Goal: Information Seeking & Learning: Learn about a topic

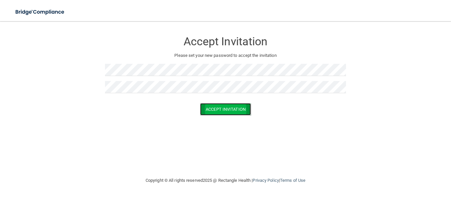
click at [212, 108] on button "Accept Invitation" at bounding box center [225, 109] width 51 height 12
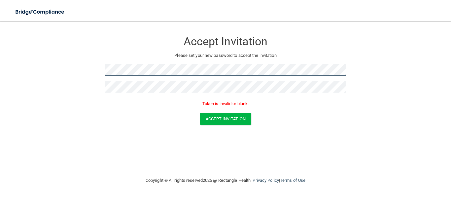
click at [55, 71] on form "Accept Invitation Please set your new password to accept the invitation Token i…" at bounding box center [225, 80] width 425 height 105
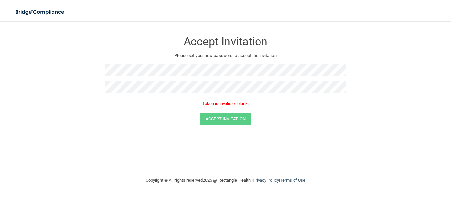
click at [55, 91] on form "Accept Invitation Please set your new password to accept the invitation Token i…" at bounding box center [225, 80] width 425 height 105
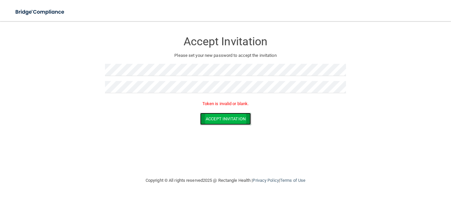
click at [218, 120] on button "Accept Invitation" at bounding box center [225, 119] width 51 height 12
click at [241, 55] on p "Please set your new password to accept the invitation" at bounding box center [225, 56] width 231 height 8
click at [223, 114] on button "Accept Invitation" at bounding box center [225, 119] width 51 height 12
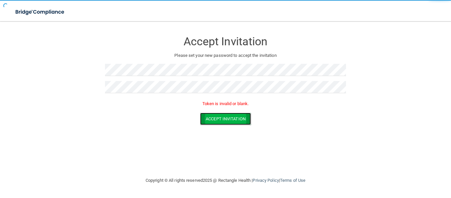
click at [223, 114] on button "Accept Invitation" at bounding box center [225, 119] width 51 height 12
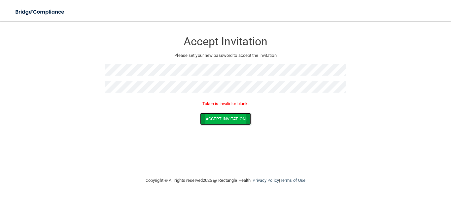
click at [223, 113] on button "Accept Invitation" at bounding box center [225, 119] width 51 height 12
click at [221, 100] on p "Token is invalid or blank." at bounding box center [225, 104] width 241 height 8
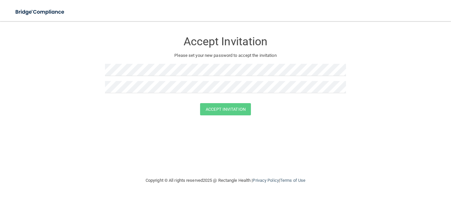
click at [180, 180] on div "Copyright © All rights reserved 2025 @ Rectangle Health | Privacy Policy | Term…" at bounding box center [225, 180] width 241 height 21
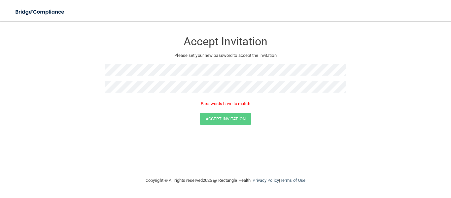
click at [155, 76] on div at bounding box center [225, 72] width 241 height 17
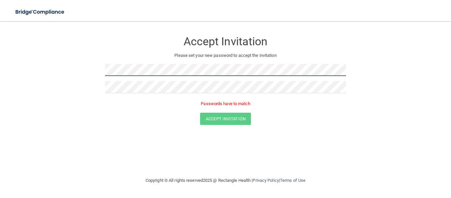
click at [88, 77] on form "Accept Invitation Please set your new password to accept the invitation Passwor…" at bounding box center [225, 80] width 425 height 105
click at [91, 79] on form "Accept Invitation Please set your new password to accept the invitation Passwor…" at bounding box center [225, 80] width 425 height 105
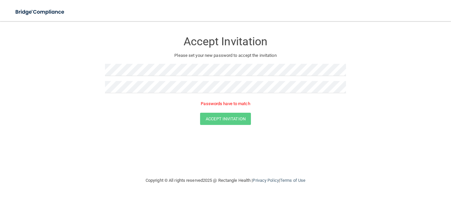
click at [91, 79] on form "Accept Invitation Please set your new password to accept the invitation Passwor…" at bounding box center [225, 80] width 425 height 105
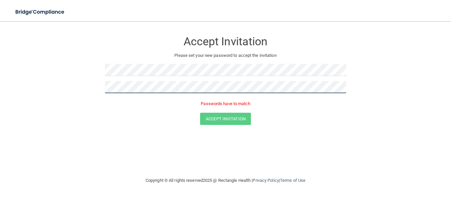
click at [83, 83] on form "Accept Invitation Please set your new password to accept the invitation Passwor…" at bounding box center [225, 80] width 425 height 105
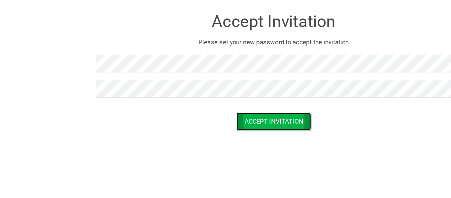
click at [209, 108] on button "Accept Invitation" at bounding box center [225, 109] width 51 height 12
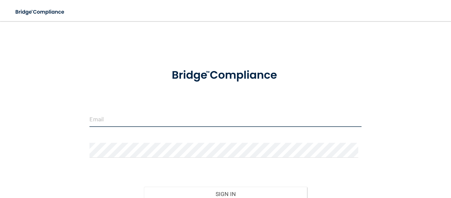
click at [155, 122] on input "email" at bounding box center [226, 119] width 272 height 15
type input "[EMAIL_ADDRESS][DOMAIN_NAME]"
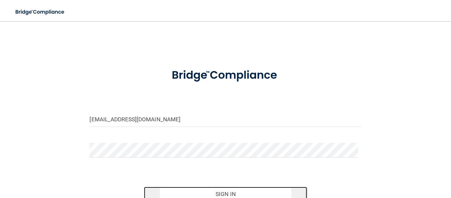
click at [225, 195] on button "Sign In" at bounding box center [225, 194] width 163 height 15
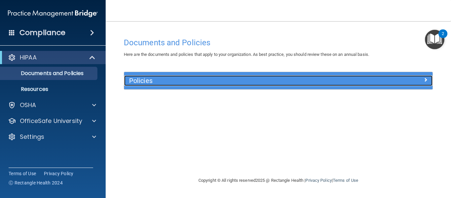
click at [147, 85] on div "Policies" at bounding box center [240, 80] width 232 height 11
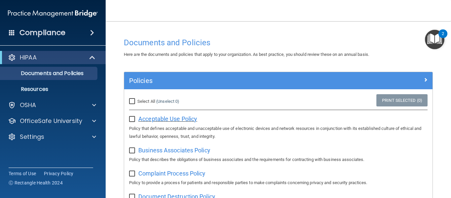
click at [175, 121] on span "Acceptable Use Policy" at bounding box center [167, 118] width 59 height 7
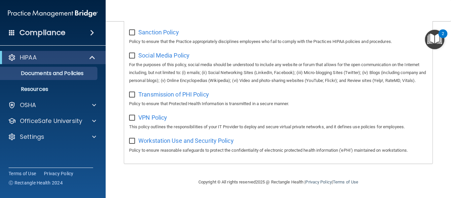
scroll to position [528, 0]
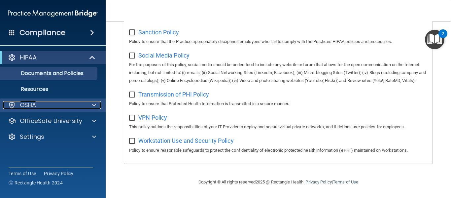
click at [72, 105] on div "OSHA" at bounding box center [44, 105] width 82 height 8
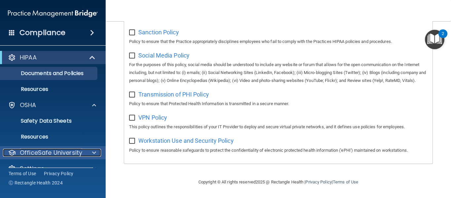
click at [62, 152] on p "OfficeSafe University" at bounding box center [51, 153] width 62 height 8
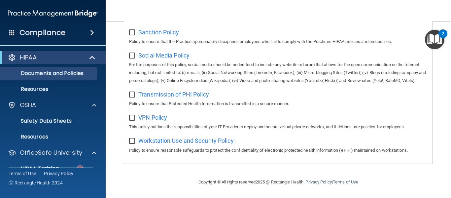
click at [90, 31] on span at bounding box center [92, 33] width 4 height 8
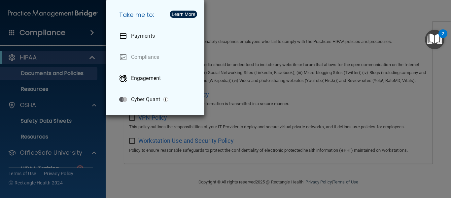
click at [63, 33] on div "Take me to: Payments Compliance Engagement Cyber Quant" at bounding box center [225, 99] width 451 height 198
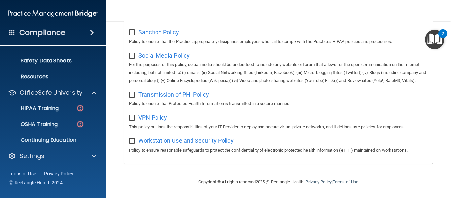
scroll to position [60, 0]
click at [69, 107] on div "HIPAA Training" at bounding box center [49, 108] width 90 height 7
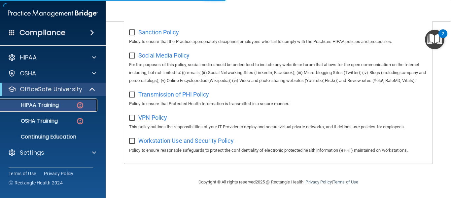
scroll to position [284, 0]
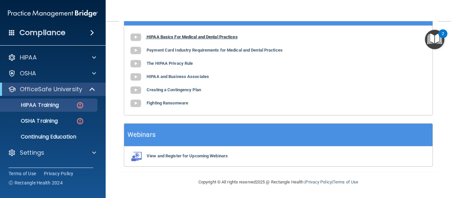
click at [190, 39] on b "HIPAA Basics For Medical and Dental Practices" at bounding box center [192, 36] width 91 height 5
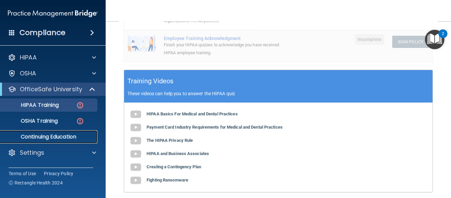
scroll to position [207, 0]
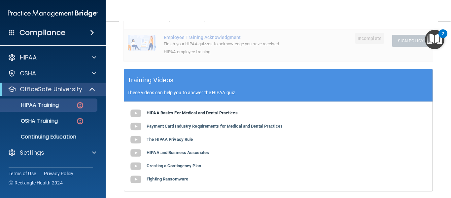
click at [211, 114] on b "HIPAA Basics For Medical and Dental Practices" at bounding box center [192, 112] width 91 height 5
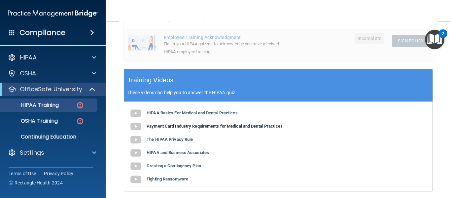
click at [161, 127] on b "Payment Card Industry Requirements for Medical and Dental Practices" at bounding box center [215, 126] width 136 height 5
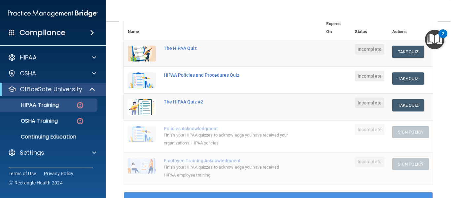
scroll to position [84, 0]
click at [185, 46] on div "The HIPAA Quiz" at bounding box center [227, 48] width 126 height 5
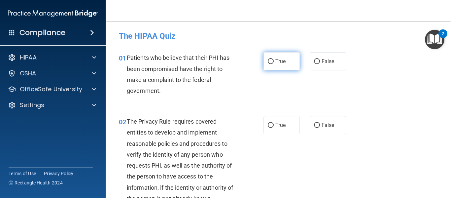
click at [280, 64] on span "True" at bounding box center [280, 61] width 10 height 6
click at [274, 64] on input "True" at bounding box center [271, 61] width 6 height 5
radio input "true"
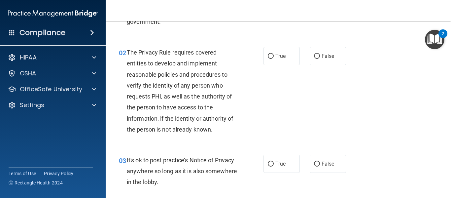
scroll to position [76, 0]
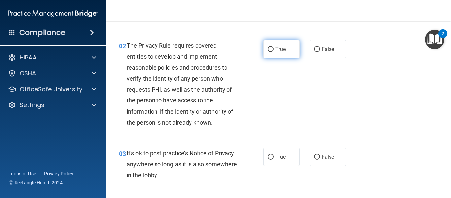
click at [280, 51] on span "True" at bounding box center [280, 49] width 10 height 6
click at [274, 51] on input "True" at bounding box center [271, 49] width 6 height 5
radio input "true"
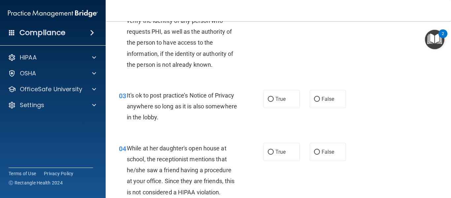
scroll to position [140, 0]
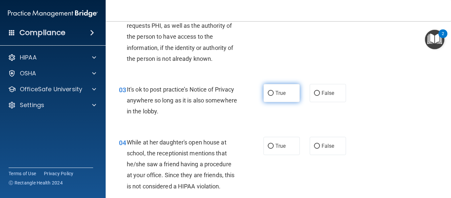
click at [280, 94] on span "True" at bounding box center [280, 93] width 10 height 6
click at [274, 94] on input "True" at bounding box center [271, 93] width 6 height 5
radio input "true"
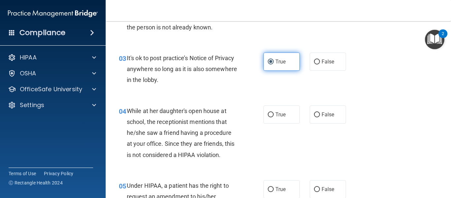
scroll to position [172, 0]
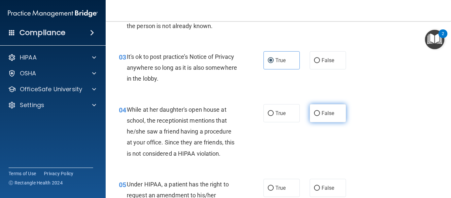
click at [327, 122] on label "False" at bounding box center [328, 113] width 36 height 18
click at [320, 116] on input "False" at bounding box center [317, 113] width 6 height 5
radio input "true"
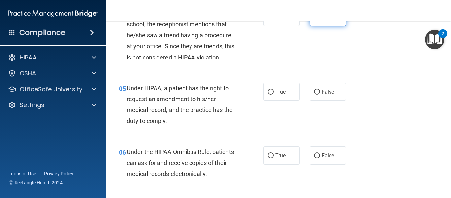
scroll to position [269, 0]
click at [279, 94] on span "True" at bounding box center [280, 91] width 10 height 6
click at [274, 94] on input "True" at bounding box center [271, 91] width 6 height 5
radio input "true"
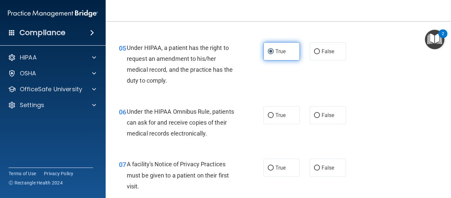
scroll to position [311, 0]
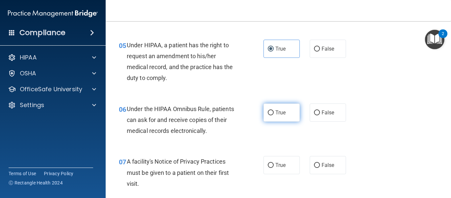
click at [280, 119] on label "True" at bounding box center [282, 112] width 36 height 18
click at [274, 115] on input "True" at bounding box center [271, 112] width 6 height 5
radio input "true"
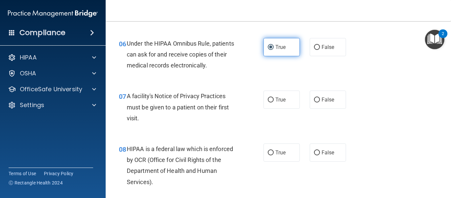
scroll to position [379, 0]
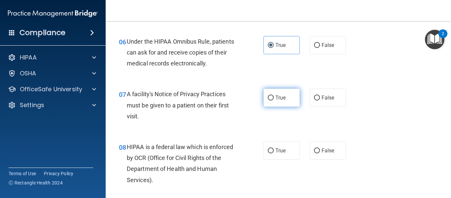
click at [276, 98] on span "True" at bounding box center [280, 97] width 10 height 6
click at [274, 98] on input "True" at bounding box center [271, 97] width 6 height 5
radio input "true"
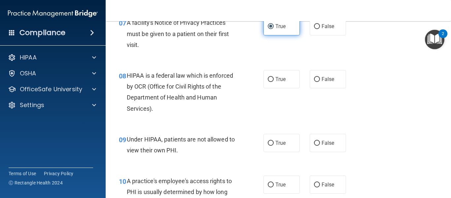
scroll to position [451, 0]
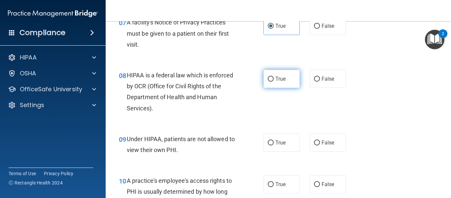
click at [271, 82] on label "True" at bounding box center [282, 79] width 36 height 18
click at [271, 82] on input "True" at bounding box center [271, 79] width 6 height 5
radio input "true"
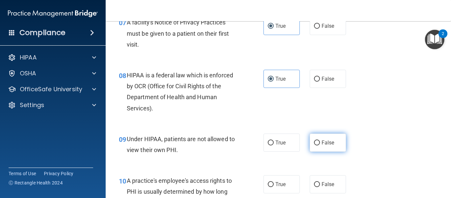
click at [323, 137] on label "False" at bounding box center [328, 142] width 36 height 18
click at [320, 140] on input "False" at bounding box center [317, 142] width 6 height 5
radio input "true"
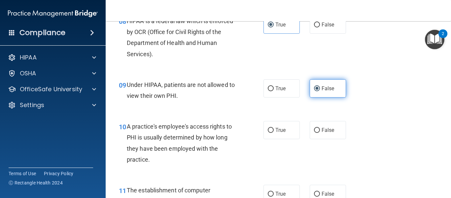
scroll to position [506, 0]
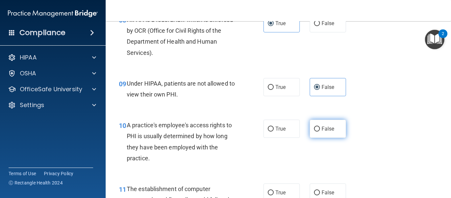
click at [321, 134] on label "False" at bounding box center [328, 129] width 36 height 18
click at [320, 131] on input "False" at bounding box center [317, 129] width 6 height 5
radio input "true"
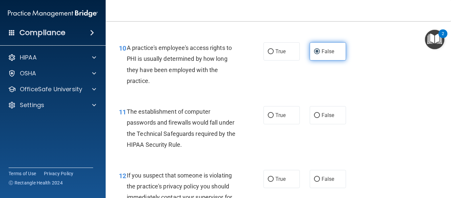
scroll to position [585, 0]
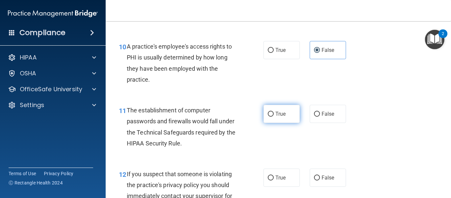
click at [278, 112] on span "True" at bounding box center [280, 114] width 10 height 6
click at [274, 112] on input "True" at bounding box center [271, 114] width 6 height 5
radio input "true"
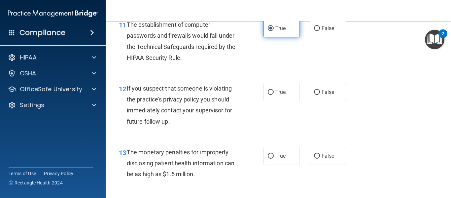
scroll to position [673, 0]
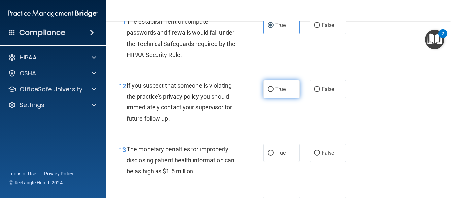
click at [280, 92] on label "True" at bounding box center [282, 89] width 36 height 18
click at [274, 92] on input "True" at bounding box center [271, 89] width 6 height 5
radio input "true"
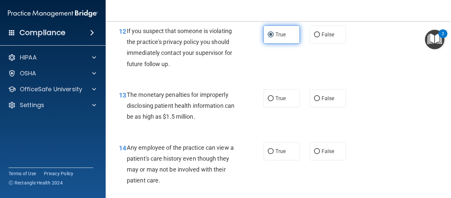
scroll to position [738, 0]
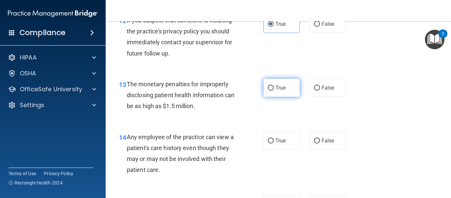
click at [271, 89] on input "True" at bounding box center [271, 88] width 6 height 5
radio input "true"
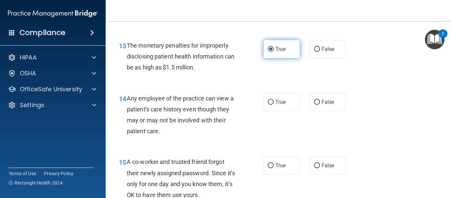
scroll to position [789, 0]
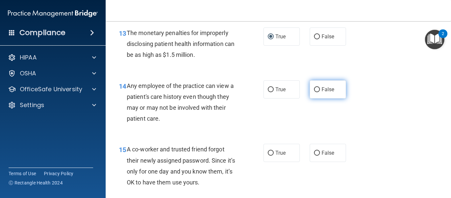
click at [315, 91] on input "False" at bounding box center [317, 89] width 6 height 5
radio input "true"
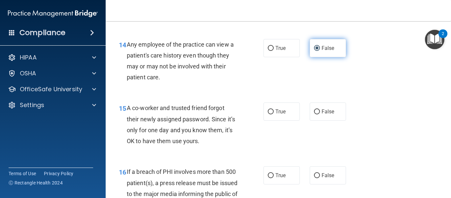
scroll to position [840, 0]
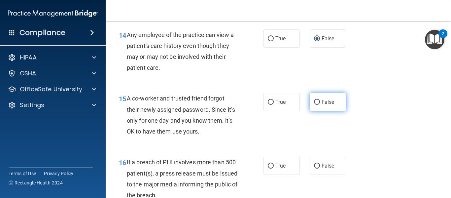
click at [316, 102] on input "False" at bounding box center [317, 102] width 6 height 5
radio input "true"
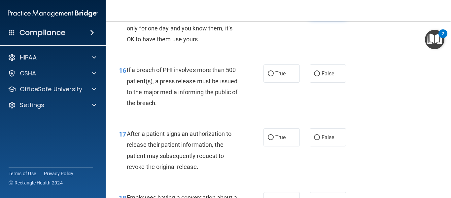
scroll to position [933, 0]
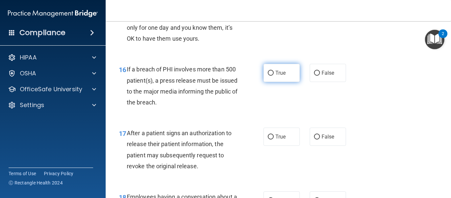
click at [275, 65] on label "True" at bounding box center [282, 73] width 36 height 18
click at [274, 71] on input "True" at bounding box center [271, 73] width 6 height 5
radio input "true"
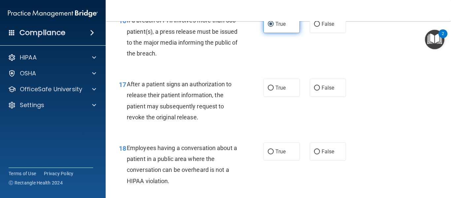
scroll to position [982, 0]
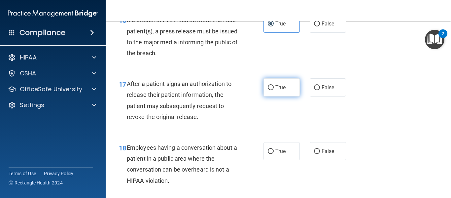
click at [275, 90] on span "True" at bounding box center [280, 87] width 10 height 6
click at [274, 90] on input "True" at bounding box center [271, 87] width 6 height 5
radio input "true"
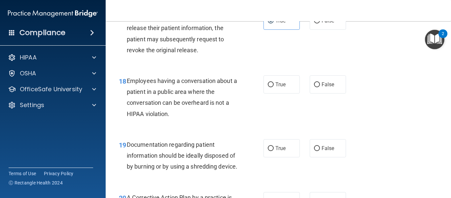
scroll to position [1050, 0]
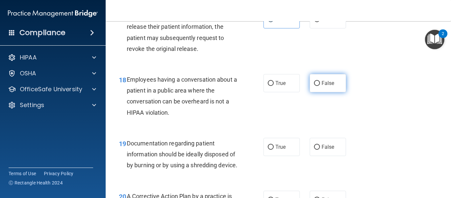
click at [324, 82] on span "False" at bounding box center [328, 83] width 13 height 6
click at [320, 82] on input "False" at bounding box center [317, 83] width 6 height 5
radio input "true"
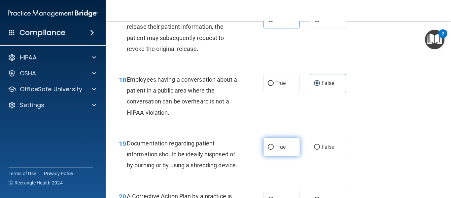
click at [277, 147] on span "True" at bounding box center [280, 147] width 10 height 6
click at [274, 147] on input "True" at bounding box center [271, 147] width 6 height 5
radio input "true"
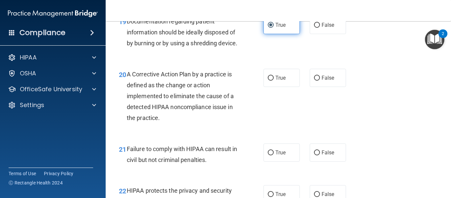
scroll to position [1173, 0]
click at [279, 81] on span "True" at bounding box center [280, 77] width 10 height 6
click at [274, 80] on input "True" at bounding box center [271, 77] width 6 height 5
radio input "true"
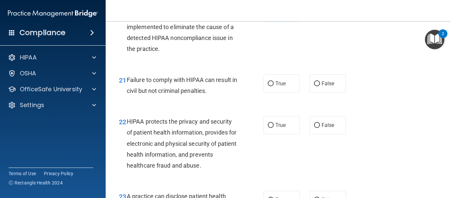
scroll to position [1243, 0]
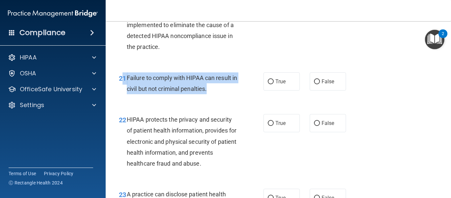
drag, startPoint x: 124, startPoint y: 89, endPoint x: 220, endPoint y: 105, distance: 97.5
click at [220, 97] on div "21 Failure to comply with HIPAA can result in civil but not criminal penalties." at bounding box center [191, 84] width 165 height 25
copy div "1 Failure to comply with HIPAA can result in civil but not criminal penalties."
click at [220, 94] on div "Failure to comply with HIPAA can result in civil but not criminal penalties." at bounding box center [185, 83] width 116 height 22
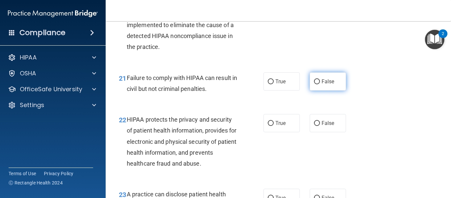
click at [318, 91] on label "False" at bounding box center [328, 81] width 36 height 18
click at [318, 84] on input "False" at bounding box center [317, 81] width 6 height 5
radio input "true"
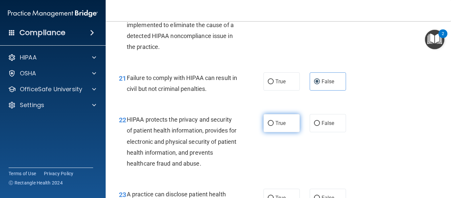
click at [272, 130] on label "True" at bounding box center [282, 123] width 36 height 18
click at [272, 126] on input "True" at bounding box center [271, 123] width 6 height 5
radio input "true"
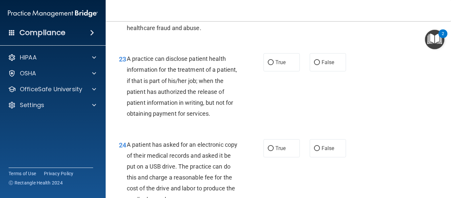
scroll to position [1380, 0]
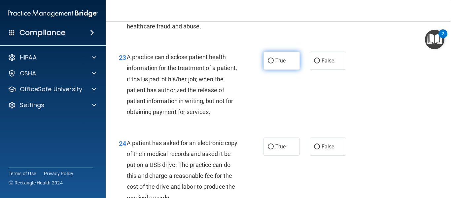
click at [276, 64] on span "True" at bounding box center [280, 60] width 10 height 6
click at [274, 63] on input "True" at bounding box center [271, 60] width 6 height 5
radio input "true"
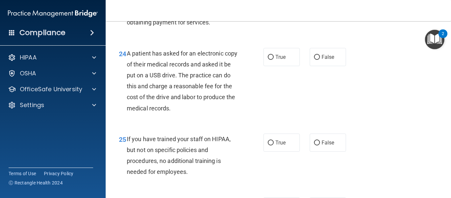
scroll to position [1473, 0]
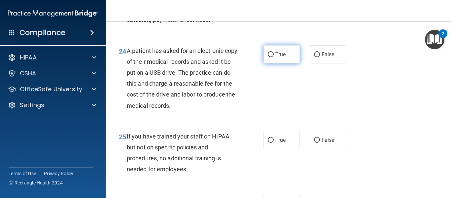
click at [288, 63] on label "True" at bounding box center [282, 54] width 36 height 18
click at [274, 57] on input "True" at bounding box center [271, 54] width 6 height 5
radio input "true"
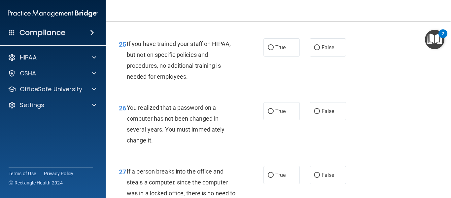
scroll to position [1567, 0]
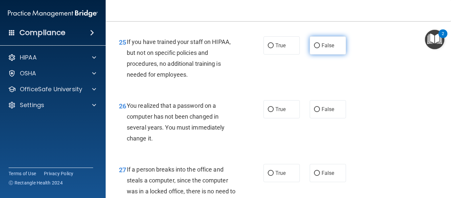
click at [316, 48] on input "False" at bounding box center [317, 45] width 6 height 5
radio input "true"
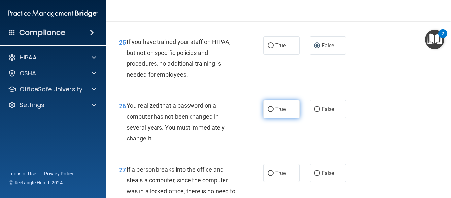
click at [277, 118] on label "True" at bounding box center [282, 109] width 36 height 18
click at [274, 112] on input "True" at bounding box center [271, 109] width 6 height 5
radio input "true"
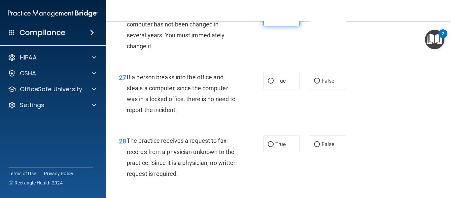
scroll to position [1660, 0]
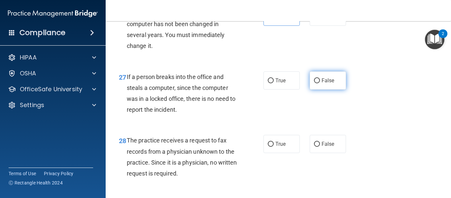
click at [317, 90] on label "False" at bounding box center [328, 80] width 36 height 18
click at [317, 83] on input "False" at bounding box center [317, 80] width 6 height 5
radio input "true"
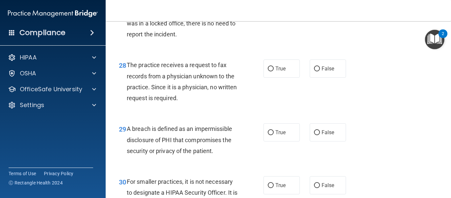
scroll to position [1737, 0]
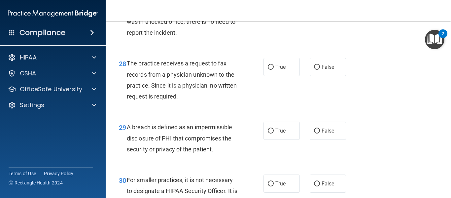
click at [317, 106] on div "28 The practice receives a request to fax records from a physician unknown to t…" at bounding box center [278, 82] width 329 height 64
click at [314, 76] on label "False" at bounding box center [328, 67] width 36 height 18
click at [314, 70] on input "False" at bounding box center [317, 67] width 6 height 5
radio input "true"
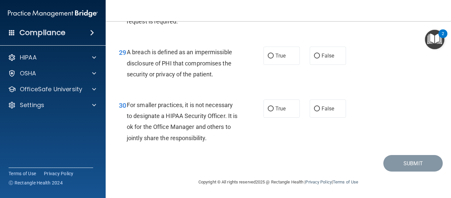
scroll to position [1819, 0]
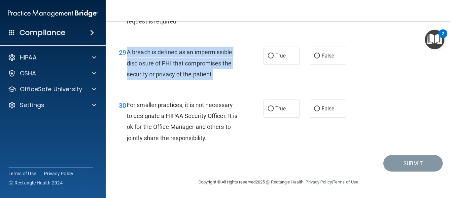
drag, startPoint x: 125, startPoint y: 66, endPoint x: 217, endPoint y: 90, distance: 95.5
click at [217, 83] on div "29 A breach is defined as an impermissible disclosure of PHI that compromises t…" at bounding box center [191, 65] width 165 height 36
copy div "A breach is defined as an impermissible disclosure of PHI that compromises the …"
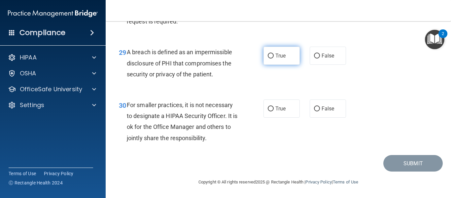
click at [275, 59] on span "True" at bounding box center [280, 56] width 10 height 6
click at [274, 58] on input "True" at bounding box center [271, 56] width 6 height 5
radio input "true"
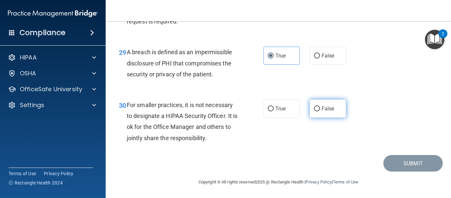
click at [318, 118] on label "False" at bounding box center [328, 108] width 36 height 18
click at [318, 111] on input "False" at bounding box center [317, 108] width 6 height 5
radio input "true"
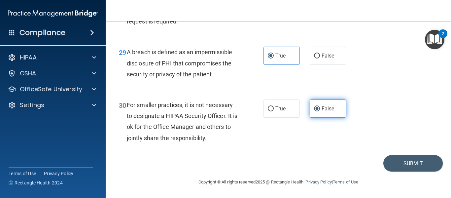
scroll to position [1834, 0]
click at [404, 165] on button "Submit" at bounding box center [413, 163] width 59 height 17
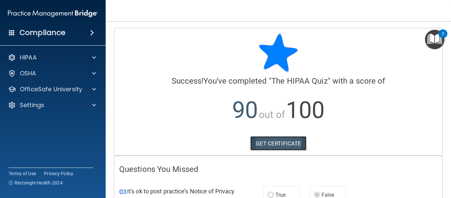
click at [279, 142] on link "GET CERTIFICATE" at bounding box center [278, 143] width 56 height 15
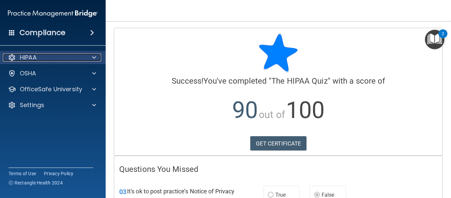
click at [96, 57] on div at bounding box center [93, 58] width 17 height 8
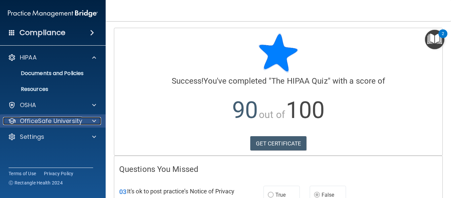
click at [96, 117] on div at bounding box center [93, 121] width 17 height 8
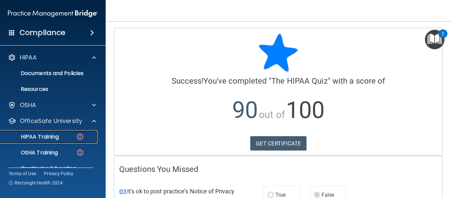
click at [56, 133] on p "HIPAA Training" at bounding box center [31, 136] width 55 height 7
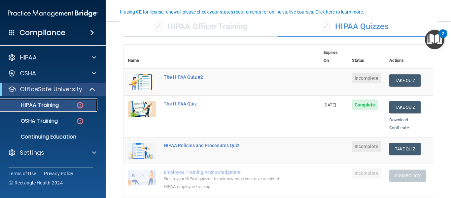
scroll to position [56, 0]
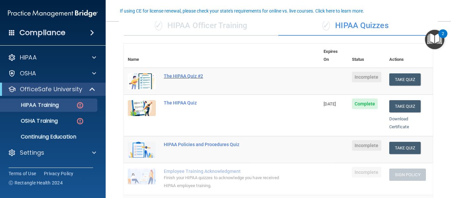
click at [194, 73] on div "The HIPAA Quiz #2" at bounding box center [225, 75] width 123 height 5
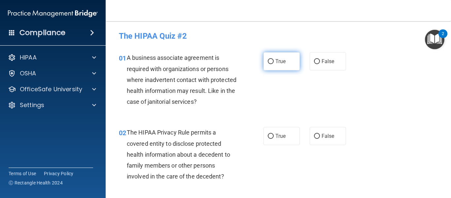
click at [275, 61] on span "True" at bounding box center [280, 61] width 10 height 6
click at [274, 61] on input "True" at bounding box center [271, 61] width 6 height 5
radio input "true"
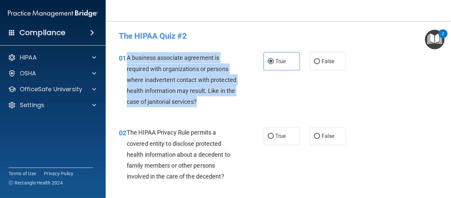
drag, startPoint x: 127, startPoint y: 55, endPoint x: 236, endPoint y: 104, distance: 119.6
click at [236, 104] on div "A business associate agreement is required with organizations or persons where …" at bounding box center [185, 79] width 116 height 55
copy span "A business associate agreement is required with organizations or persons where …"
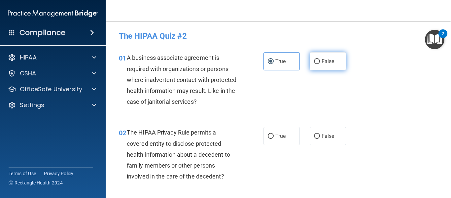
click at [322, 65] on label "False" at bounding box center [328, 61] width 36 height 18
click at [320, 64] on input "False" at bounding box center [317, 61] width 6 height 5
radio input "true"
radio input "false"
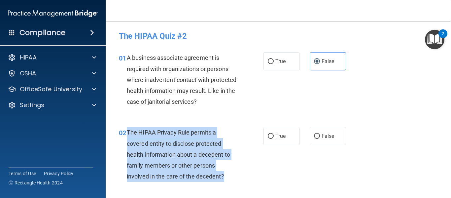
drag, startPoint x: 127, startPoint y: 130, endPoint x: 239, endPoint y: 182, distance: 123.6
click at [239, 182] on div "02 The HIPAA Privacy Rule permits a covered entity to disclose protected health…" at bounding box center [191, 156] width 165 height 58
drag, startPoint x: 223, startPoint y: 174, endPoint x: 128, endPoint y: 131, distance: 104.4
click at [128, 131] on span "The HIPAA Privacy Rule permits a covered entity to disclose protected health in…" at bounding box center [178, 154] width 103 height 51
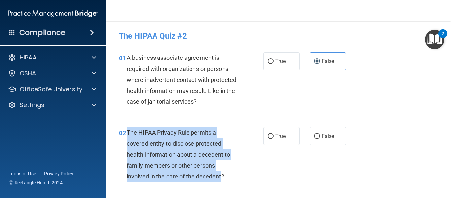
copy span "The HIPAA Privacy Rule permits a covered entity to disclose protected health in…"
click at [269, 134] on input "True" at bounding box center [271, 136] width 6 height 5
radio input "true"
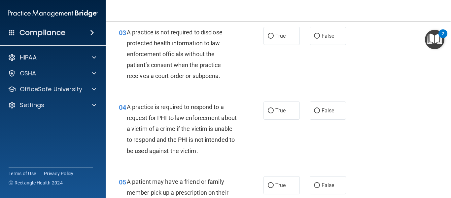
scroll to position [179, 0]
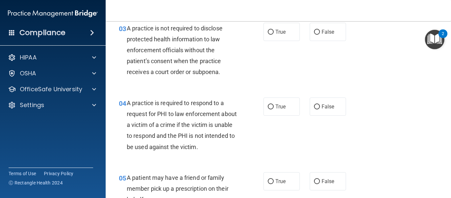
click at [217, 54] on div "A practice is not required to disclose protected health information to law enfo…" at bounding box center [185, 50] width 116 height 55
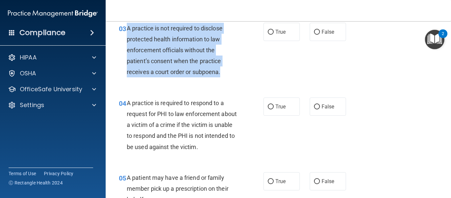
drag, startPoint x: 224, startPoint y: 73, endPoint x: 128, endPoint y: 31, distance: 104.4
click at [128, 31] on div "A practice is not required to disclose protected health information to law enfo…" at bounding box center [185, 50] width 116 height 55
copy span "A practice is not required to disclose protected health information to law enfo…"
click at [317, 31] on input "False" at bounding box center [317, 32] width 6 height 5
radio input "true"
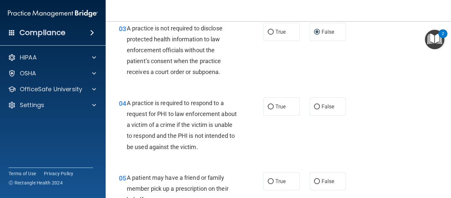
click at [320, 79] on div "03 A practice is not required to disclose protected health information to law e…" at bounding box center [278, 52] width 329 height 75
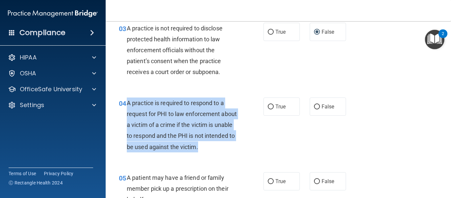
drag, startPoint x: 127, startPoint y: 101, endPoint x: 234, endPoint y: 150, distance: 117.5
click at [234, 150] on div "A practice is required to respond to a request for PHI to law enforcement about…" at bounding box center [185, 124] width 116 height 55
copy span "A practice is required to respond to a request for PHI to law enforcement about…"
click at [317, 104] on input "False" at bounding box center [317, 106] width 6 height 5
radio input "true"
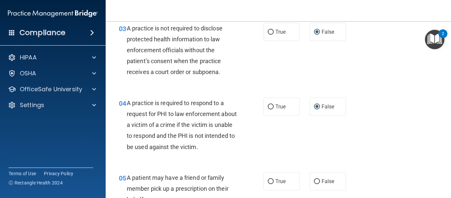
click at [382, 142] on div "04 A practice is required to respond to a request for PHI to law enforcement ab…" at bounding box center [278, 126] width 329 height 75
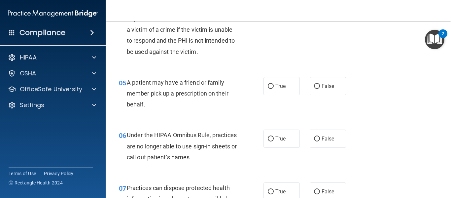
scroll to position [279, 0]
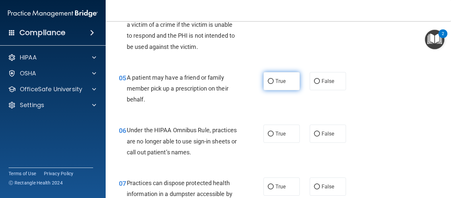
click at [274, 85] on label "True" at bounding box center [282, 81] width 36 height 18
click at [274, 84] on input "True" at bounding box center [271, 81] width 6 height 5
radio input "true"
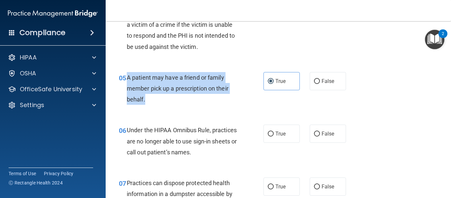
drag, startPoint x: 127, startPoint y: 76, endPoint x: 157, endPoint y: 95, distance: 35.5
click at [157, 95] on div "A patient may have a friend or family member pick up a prescription on their be…" at bounding box center [185, 88] width 116 height 33
drag, startPoint x: 127, startPoint y: 77, endPoint x: 158, endPoint y: 99, distance: 38.0
click at [158, 99] on div "A patient may have a friend or family member pick up a prescription on their be…" at bounding box center [185, 88] width 116 height 33
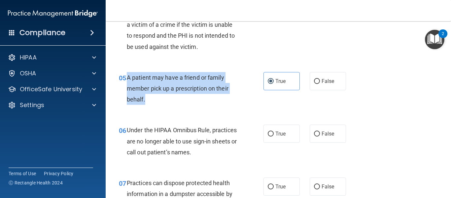
copy span "A patient may have a friend or family member pick up a prescription on their be…"
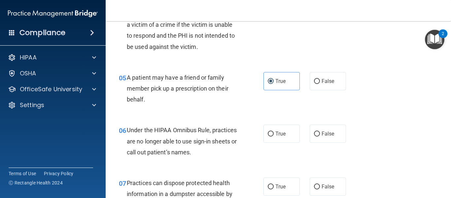
click at [327, 109] on div "05 A patient may have a friend or family member pick up a prescription on their…" at bounding box center [278, 90] width 329 height 53
click at [268, 136] on input "True" at bounding box center [271, 133] width 6 height 5
radio input "true"
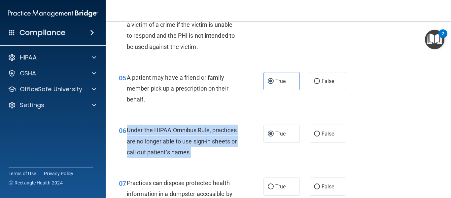
drag, startPoint x: 128, startPoint y: 128, endPoint x: 227, endPoint y: 155, distance: 101.7
click at [227, 155] on div "Under the HIPAA Omnibus Rule, practices are no longer able to use sign-in sheet…" at bounding box center [185, 141] width 116 height 33
copy span "Under the HIPAA Omnibus Rule, practices are no longer able to use sign-in sheet…"
click at [226, 147] on div "Under the HIPAA Omnibus Rule, practices are no longer able to use sign-in sheet…" at bounding box center [185, 141] width 116 height 33
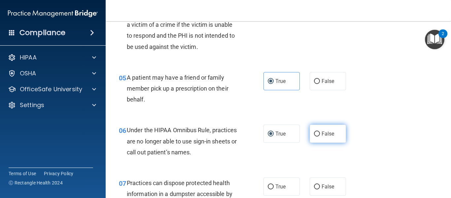
click at [317, 132] on label "False" at bounding box center [328, 134] width 36 height 18
click at [317, 132] on input "False" at bounding box center [317, 133] width 6 height 5
radio input "true"
radio input "false"
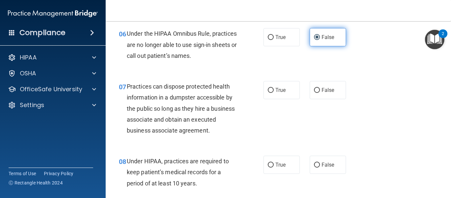
scroll to position [380, 0]
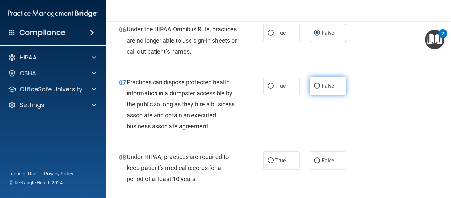
click at [315, 87] on input "False" at bounding box center [317, 86] width 6 height 5
radio input "true"
click at [349, 124] on div "07 Practices can dispose protected health information in a dumpster accessible …" at bounding box center [278, 105] width 329 height 75
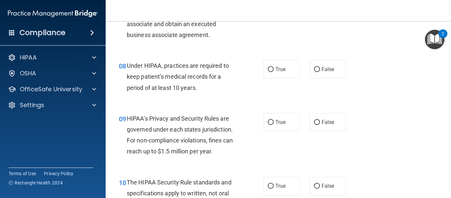
scroll to position [472, 0]
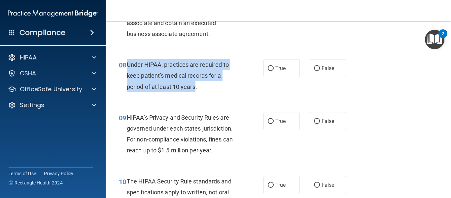
drag, startPoint x: 128, startPoint y: 63, endPoint x: 196, endPoint y: 90, distance: 73.4
click at [196, 90] on span "Under HIPAA, practices are required to keep patient’s medical records for a per…" at bounding box center [178, 75] width 102 height 29
copy span "Under HIPAA, practices are required to keep patient’s medical records for a per…"
click at [317, 71] on input "False" at bounding box center [317, 68] width 6 height 5
radio input "true"
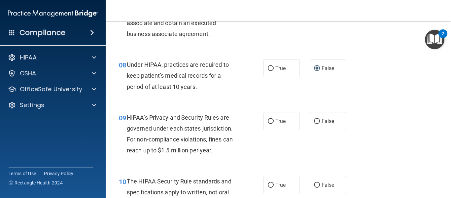
click at [278, 98] on div "08 Under HIPAA, practices are required to keep patient’s medical records for a …" at bounding box center [278, 77] width 329 height 53
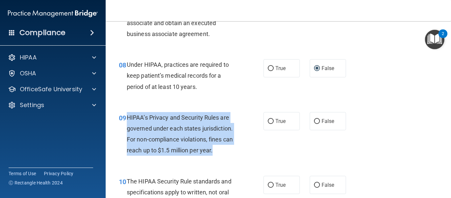
drag, startPoint x: 128, startPoint y: 116, endPoint x: 224, endPoint y: 151, distance: 102.8
click at [224, 151] on div "HIPAA’s Privacy and Security Rules are governed under each states jurisdiction.…" at bounding box center [185, 134] width 116 height 44
copy span "HIPAA’s Privacy and Security Rules are governed under each states jurisdiction.…"
click at [315, 121] on input "False" at bounding box center [317, 121] width 6 height 5
radio input "true"
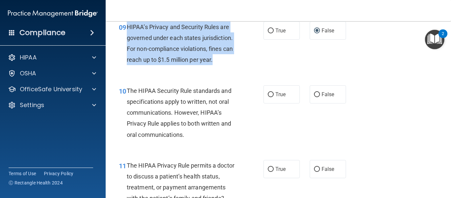
scroll to position [565, 0]
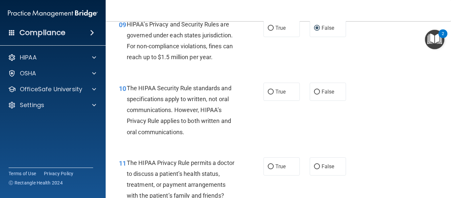
click at [287, 129] on div "10 The HIPAA Security Rule standards and specifications apply to written, not o…" at bounding box center [278, 111] width 329 height 75
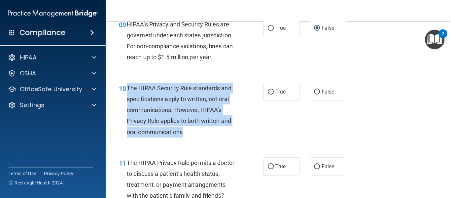
drag, startPoint x: 128, startPoint y: 86, endPoint x: 183, endPoint y: 131, distance: 70.4
click at [183, 131] on span "The HIPAA Security Rule standards and specifications apply to written, not oral…" at bounding box center [179, 110] width 105 height 51
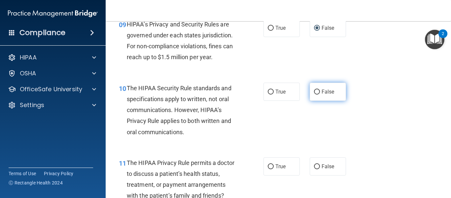
click at [317, 91] on label "False" at bounding box center [328, 92] width 36 height 18
click at [317, 91] on input "False" at bounding box center [317, 92] width 6 height 5
radio input "true"
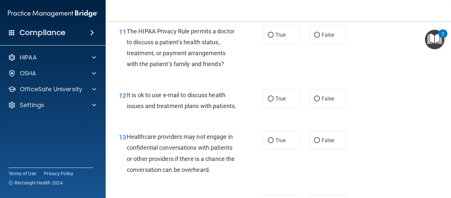
scroll to position [685, 0]
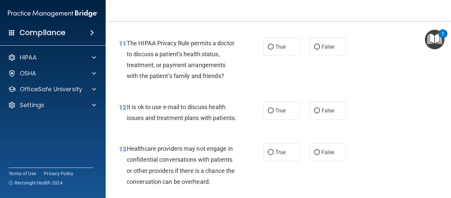
click at [357, 73] on div "11 The HIPAA Privacy Rule permits a doctor to discuss a patient’s health status…" at bounding box center [278, 61] width 329 height 64
click at [315, 47] on input "False" at bounding box center [317, 47] width 6 height 5
radio input "true"
click at [273, 111] on label "True" at bounding box center [282, 110] width 36 height 18
click at [273, 111] on input "True" at bounding box center [271, 110] width 6 height 5
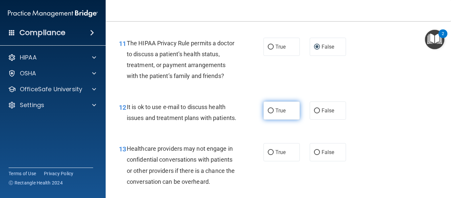
radio input "true"
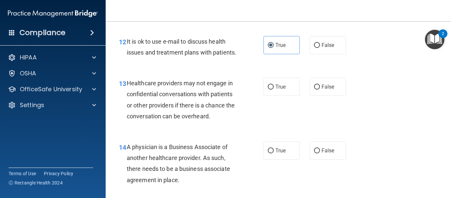
scroll to position [751, 0]
click at [288, 95] on label "True" at bounding box center [282, 86] width 36 height 18
click at [274, 89] on input "True" at bounding box center [271, 86] width 6 height 5
radio input "true"
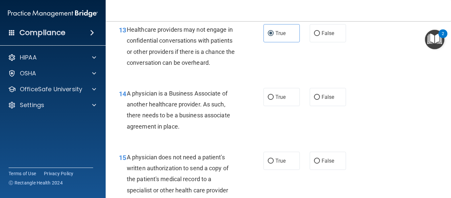
scroll to position [809, 0]
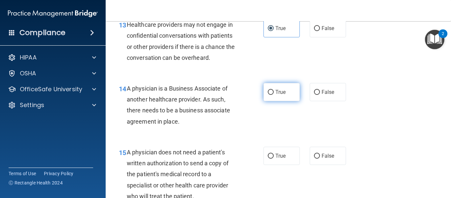
click at [269, 101] on label "True" at bounding box center [282, 92] width 36 height 18
click at [269, 95] on input "True" at bounding box center [271, 92] width 6 height 5
radio input "true"
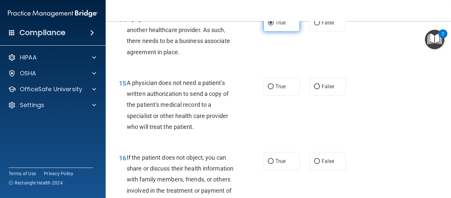
scroll to position [879, 0]
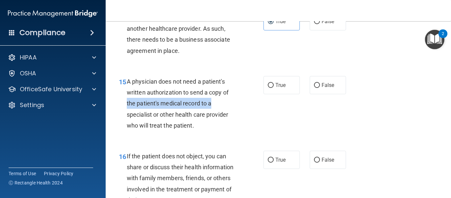
click at [268, 110] on div "15 A physician does not need a patient's written authorization to send a copy o…" at bounding box center [191, 105] width 165 height 58
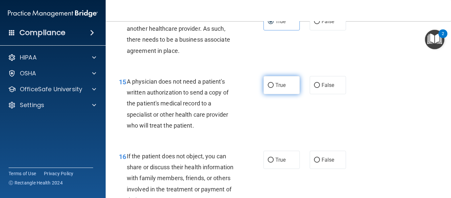
click at [268, 88] on input "True" at bounding box center [271, 85] width 6 height 5
radio input "true"
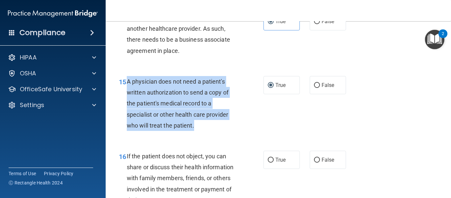
drag, startPoint x: 128, startPoint y: 89, endPoint x: 217, endPoint y: 134, distance: 100.2
click at [217, 131] on div "A physician does not need a patient's written authorization to send a copy of t…" at bounding box center [185, 103] width 116 height 55
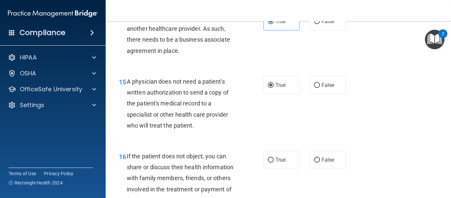
click at [332, 114] on div "15 A physician does not need a patient's written authorization to send a copy o…" at bounding box center [278, 105] width 329 height 75
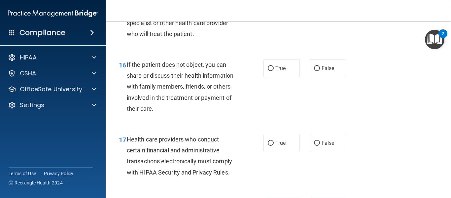
scroll to position [975, 0]
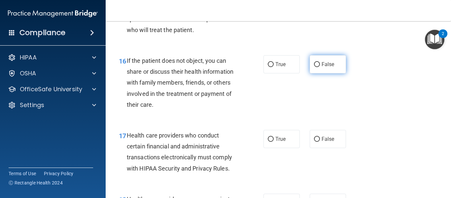
click at [326, 67] on span "False" at bounding box center [328, 64] width 13 height 6
click at [320, 67] on input "False" at bounding box center [317, 64] width 6 height 5
radio input "true"
click at [373, 109] on div "16 If the patient does not object, you can share or discuss their health inform…" at bounding box center [278, 84] width 329 height 75
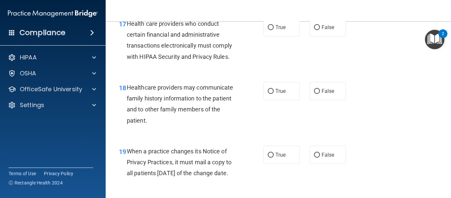
scroll to position [1094, 0]
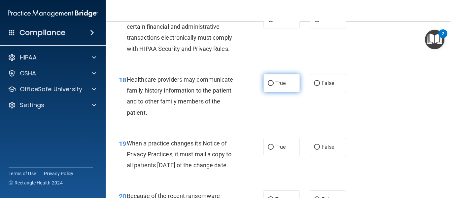
click at [286, 92] on label "True" at bounding box center [282, 83] width 36 height 18
click at [274, 86] on input "True" at bounding box center [271, 83] width 6 height 5
radio input "true"
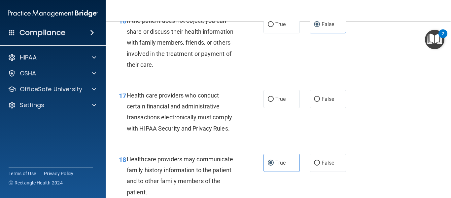
scroll to position [1007, 0]
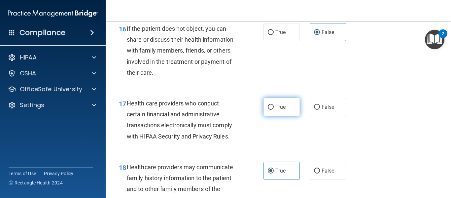
click at [281, 116] on label "True" at bounding box center [282, 107] width 36 height 18
click at [274, 110] on input "True" at bounding box center [271, 107] width 6 height 5
radio input "true"
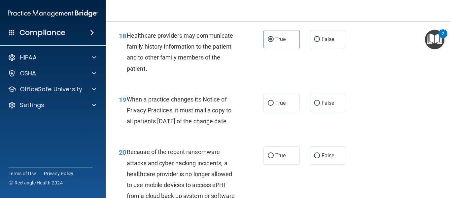
scroll to position [1142, 0]
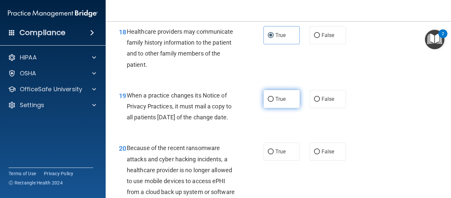
click at [271, 102] on input "True" at bounding box center [271, 99] width 6 height 5
radio input "true"
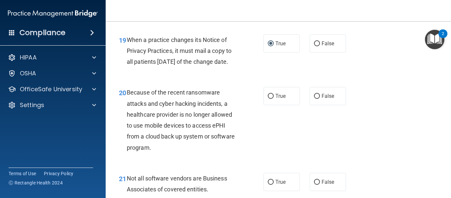
scroll to position [1218, 0]
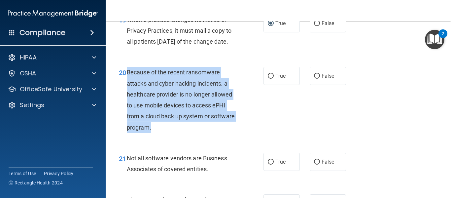
drag, startPoint x: 127, startPoint y: 92, endPoint x: 193, endPoint y: 151, distance: 88.7
click at [193, 132] on div "Because of the recent ransomware attacks and cyber hacking incidents, a healthc…" at bounding box center [185, 100] width 116 height 66
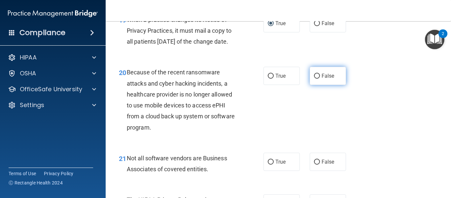
click at [312, 85] on label "False" at bounding box center [328, 76] width 36 height 18
click at [314, 79] on input "False" at bounding box center [317, 76] width 6 height 5
radio input "true"
click at [322, 79] on span "False" at bounding box center [328, 76] width 13 height 6
click at [320, 79] on input "False" at bounding box center [317, 76] width 6 height 5
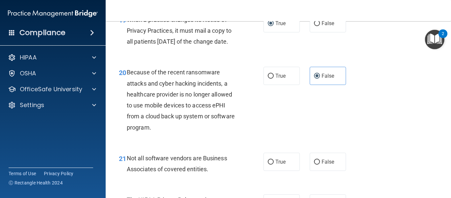
click at [355, 117] on div "20 Because of the recent ransomware attacks and cyber hacking incidents, a heal…" at bounding box center [278, 101] width 329 height 86
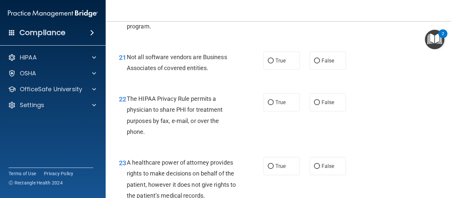
scroll to position [1324, 0]
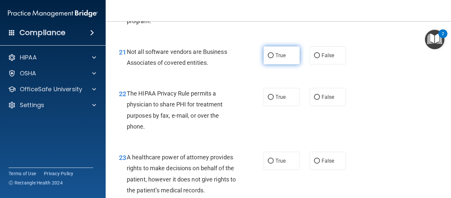
click at [276, 64] on label "True" at bounding box center [282, 55] width 36 height 18
click at [274, 58] on input "True" at bounding box center [271, 55] width 6 height 5
radio input "true"
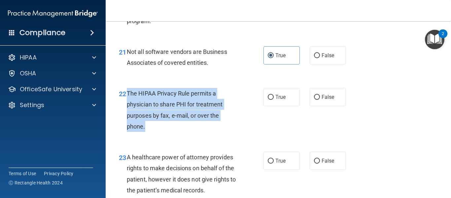
drag, startPoint x: 127, startPoint y: 114, endPoint x: 173, endPoint y: 144, distance: 55.3
click at [173, 132] on div "The HIPAA Privacy Rule permits a physician to share PHI for treatment purposes …" at bounding box center [185, 110] width 116 height 44
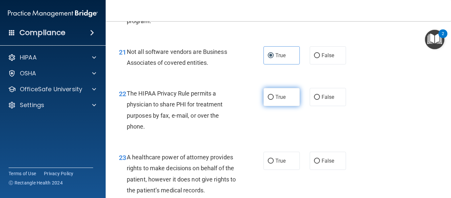
click at [278, 100] on span "True" at bounding box center [280, 97] width 10 height 6
click at [274, 100] on input "True" at bounding box center [271, 97] width 6 height 5
radio input "true"
click at [319, 143] on div "22 The HIPAA Privacy Rule permits a physician to share PHI for treatment purpos…" at bounding box center [278, 112] width 329 height 64
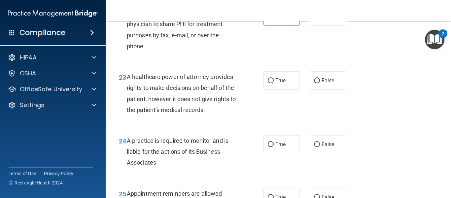
scroll to position [1408, 0]
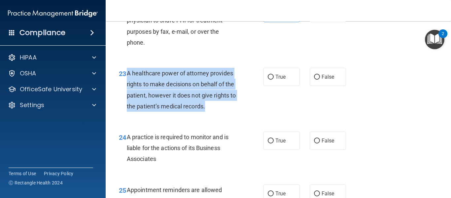
drag, startPoint x: 127, startPoint y: 95, endPoint x: 221, endPoint y: 128, distance: 99.2
click at [221, 112] on div "A healthcare power of attorney provides rights to make decisions on behalf of t…" at bounding box center [185, 90] width 116 height 44
click at [316, 80] on input "False" at bounding box center [317, 77] width 6 height 5
radio input "true"
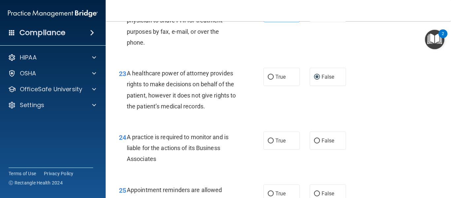
click at [375, 117] on div "23 A healthcare power of attorney provides rights to make decisions on behalf o…" at bounding box center [278, 91] width 329 height 64
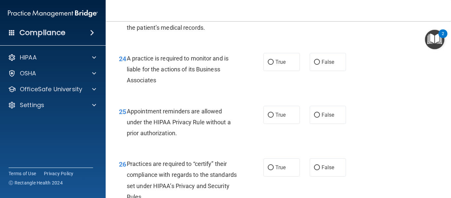
scroll to position [1490, 0]
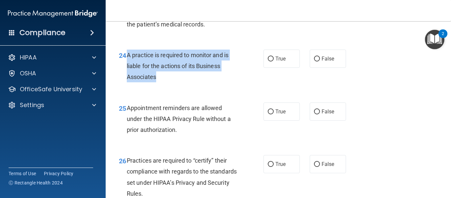
drag, startPoint x: 128, startPoint y: 78, endPoint x: 164, endPoint y: 100, distance: 42.0
click at [164, 86] on div "24 A practice is required to monitor and is liable for the actions of its Busin…" at bounding box center [191, 68] width 165 height 36
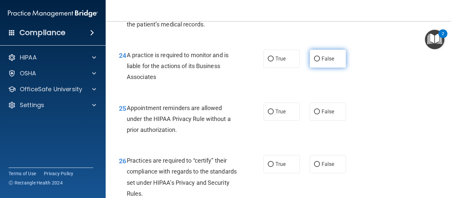
click at [317, 68] on label "False" at bounding box center [328, 59] width 36 height 18
click at [317, 61] on input "False" at bounding box center [317, 58] width 6 height 5
radio input "true"
click at [288, 94] on div "24 A practice is required to monitor and is liable for the actions of its Busin…" at bounding box center [278, 67] width 329 height 53
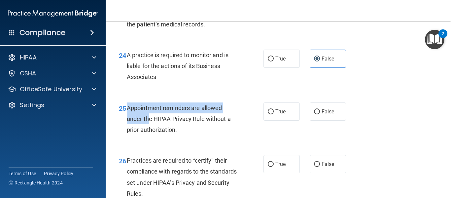
drag, startPoint x: 127, startPoint y: 128, endPoint x: 149, endPoint y: 138, distance: 24.0
click at [149, 133] on span "Appointment reminders are allowed under the HIPAA Privacy Rule without a prior …" at bounding box center [179, 118] width 104 height 29
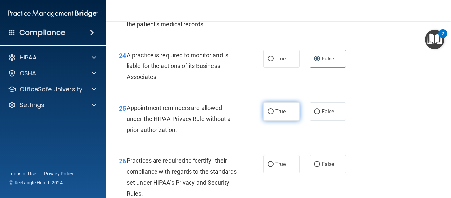
click at [282, 115] on span "True" at bounding box center [280, 111] width 10 height 6
click at [274, 114] on input "True" at bounding box center [271, 111] width 6 height 5
radio input "true"
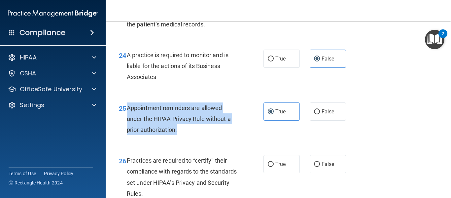
drag, startPoint x: 128, startPoint y: 127, endPoint x: 185, endPoint y: 153, distance: 62.8
click at [185, 135] on div "Appointment reminders are allowed under the HIPAA Privacy Rule without a prior …" at bounding box center [185, 118] width 116 height 33
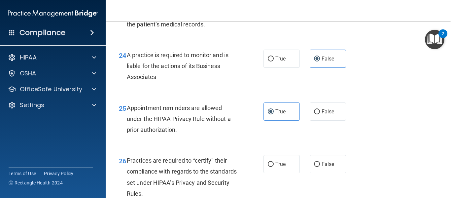
click at [360, 94] on div "24 A practice is required to monitor and is liable for the actions of its Busin…" at bounding box center [278, 67] width 329 height 53
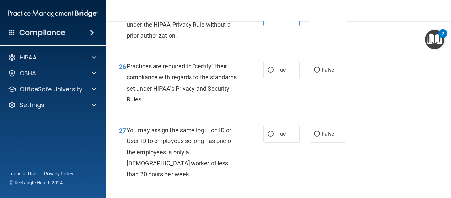
scroll to position [1588, 0]
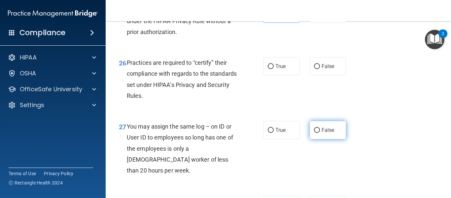
click at [326, 133] on span "False" at bounding box center [328, 130] width 13 height 6
click at [320, 133] on input "False" at bounding box center [317, 130] width 6 height 5
radio input "true"
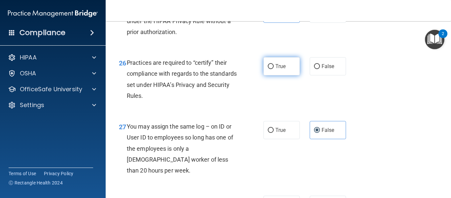
click at [270, 69] on input "True" at bounding box center [271, 66] width 6 height 5
radio input "true"
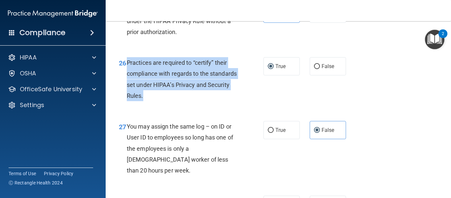
drag, startPoint x: 126, startPoint y: 83, endPoint x: 180, endPoint y: 124, distance: 68.1
click at [180, 104] on div "26 Practices are required to “certify” their compliance with regards to the sta…" at bounding box center [191, 80] width 165 height 47
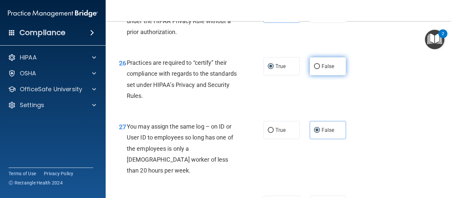
click at [318, 75] on label "False" at bounding box center [328, 66] width 36 height 18
click at [318, 69] on input "False" at bounding box center [317, 66] width 6 height 5
radio input "true"
radio input "false"
click at [370, 113] on div "26 Practices are required to “certify” their compliance with regards to the sta…" at bounding box center [278, 81] width 329 height 64
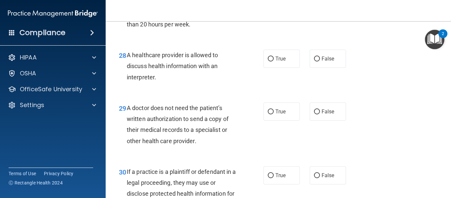
scroll to position [1736, 0]
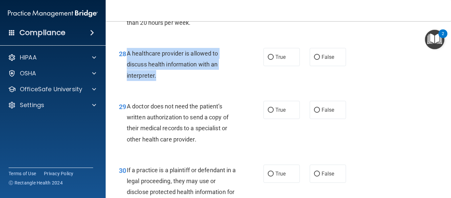
drag, startPoint x: 127, startPoint y: 63, endPoint x: 167, endPoint y: 88, distance: 47.0
click at [167, 81] on div "A healthcare provider is allowed to discuss health information with an interpre…" at bounding box center [185, 64] width 116 height 33
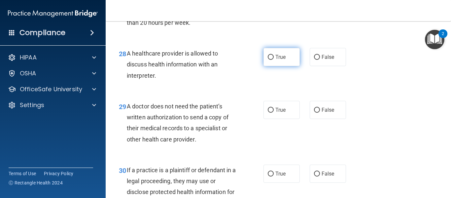
click at [272, 66] on label "True" at bounding box center [282, 57] width 36 height 18
click at [272, 60] on input "True" at bounding box center [271, 57] width 6 height 5
radio input "true"
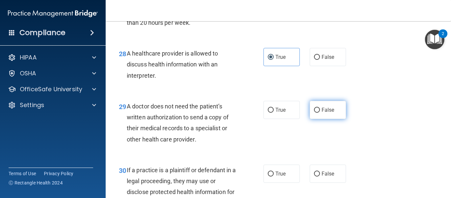
click at [319, 119] on label "False" at bounding box center [328, 110] width 36 height 18
click at [319, 113] on input "False" at bounding box center [317, 110] width 6 height 5
radio input "true"
click at [363, 133] on div "29 A doctor does not need the patient’s written authorization to send a copy of…" at bounding box center [278, 124] width 329 height 64
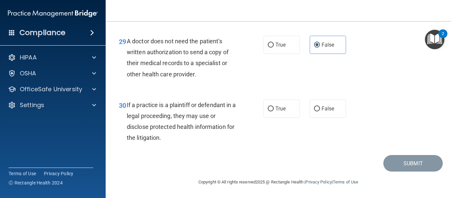
scroll to position [1808, 0]
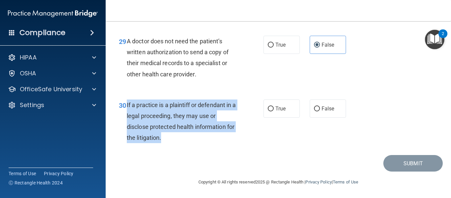
drag, startPoint x: 127, startPoint y: 108, endPoint x: 179, endPoint y: 149, distance: 66.1
click at [179, 147] on div "30 If a practice is a plaintiff or defendant in a legal proceeding, they may us…" at bounding box center [191, 122] width 165 height 47
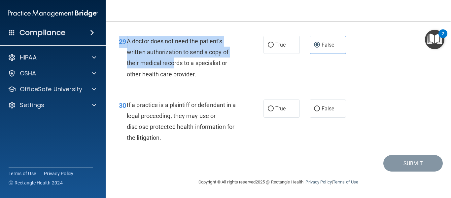
drag, startPoint x: 172, startPoint y: 62, endPoint x: 360, endPoint y: 70, distance: 187.8
click at [360, 70] on div "29 A doctor does not need the patient’s written authorization to send a copy of…" at bounding box center [278, 59] width 329 height 64
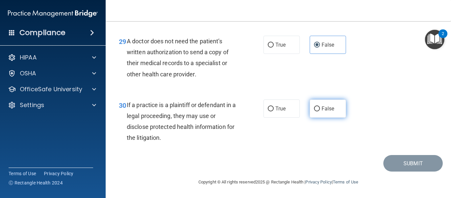
click at [322, 112] on span "False" at bounding box center [328, 108] width 13 height 6
click at [320, 111] on input "False" at bounding box center [317, 108] width 6 height 5
radio input "true"
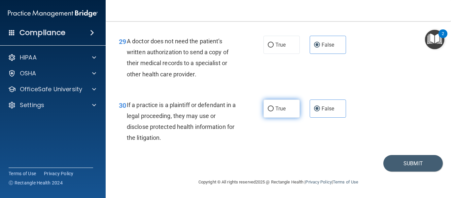
click at [282, 112] on span "True" at bounding box center [280, 108] width 10 height 6
click at [274, 111] on input "True" at bounding box center [271, 108] width 6 height 5
radio input "true"
radio input "false"
click at [387, 167] on button "Submit" at bounding box center [413, 163] width 59 height 17
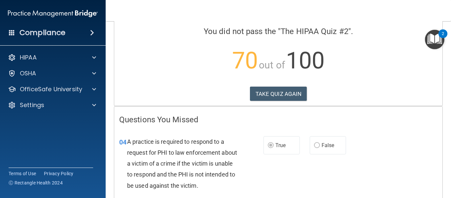
scroll to position [49, 0]
click at [273, 96] on button "TAKE QUIZ AGAIN" at bounding box center [278, 94] width 57 height 15
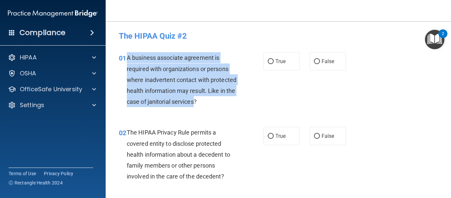
drag, startPoint x: 126, startPoint y: 58, endPoint x: 225, endPoint y: 101, distance: 107.3
click at [225, 101] on div "01 A business associate agreement is required with organizations or persons whe…" at bounding box center [191, 81] width 165 height 58
click at [314, 61] on input "False" at bounding box center [317, 61] width 6 height 5
radio input "true"
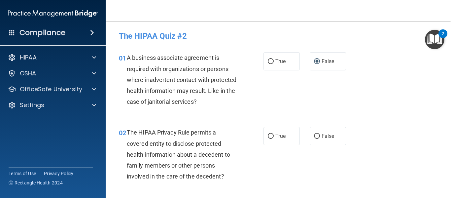
click at [290, 80] on div "01 A business associate agreement is required with organizations or persons whe…" at bounding box center [278, 81] width 329 height 75
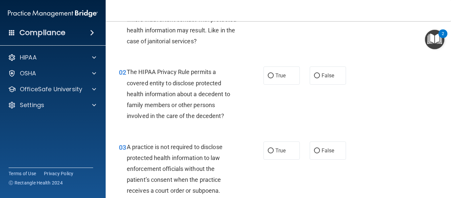
scroll to position [70, 0]
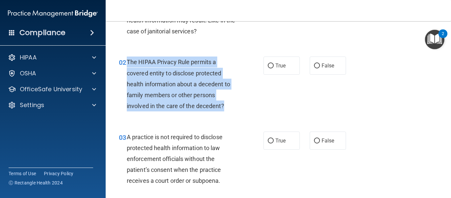
drag, startPoint x: 127, startPoint y: 61, endPoint x: 233, endPoint y: 111, distance: 117.5
click at [233, 111] on div "The HIPAA Privacy Rule permits a covered entity to disclose protected health in…" at bounding box center [185, 83] width 116 height 55
click at [268, 67] on input "True" at bounding box center [271, 65] width 6 height 5
radio input "true"
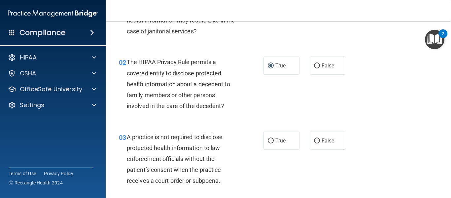
click at [272, 100] on div "02 The HIPAA Privacy Rule permits a covered entity to disclose protected health…" at bounding box center [278, 85] width 329 height 75
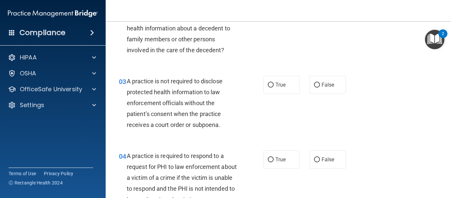
scroll to position [129, 0]
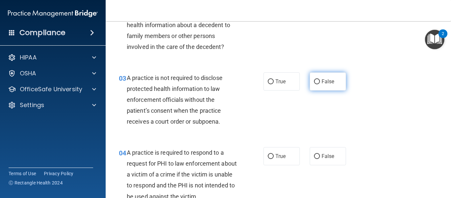
click at [315, 85] on label "False" at bounding box center [328, 81] width 36 height 18
click at [315, 84] on input "False" at bounding box center [317, 81] width 6 height 5
radio input "true"
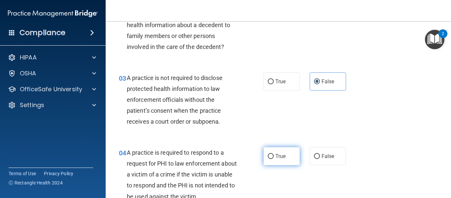
click at [270, 152] on label "True" at bounding box center [282, 156] width 36 height 18
click at [270, 154] on input "True" at bounding box center [271, 156] width 6 height 5
radio input "true"
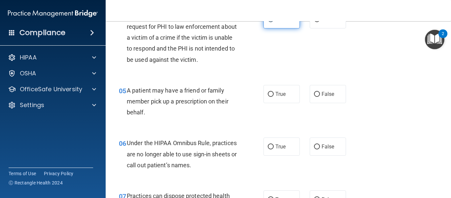
scroll to position [267, 0]
click at [272, 99] on label "True" at bounding box center [282, 94] width 36 height 18
click at [272, 96] on input "True" at bounding box center [271, 94] width 6 height 5
radio input "true"
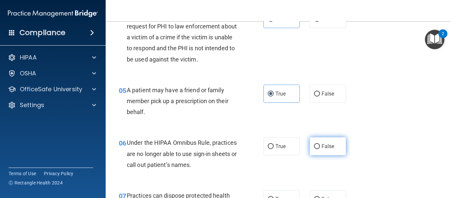
click at [317, 147] on input "False" at bounding box center [317, 146] width 6 height 5
radio input "true"
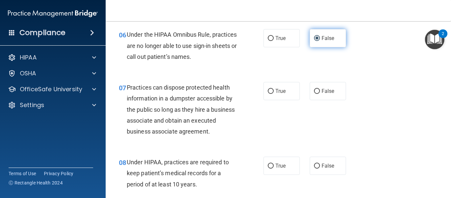
scroll to position [392, 0]
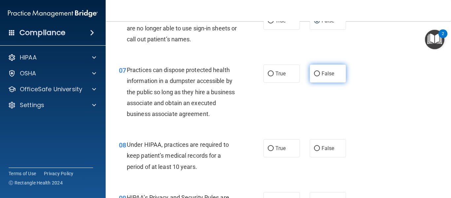
click at [336, 70] on label "False" at bounding box center [328, 73] width 36 height 18
click at [320, 71] on input "False" at bounding box center [317, 73] width 6 height 5
radio input "true"
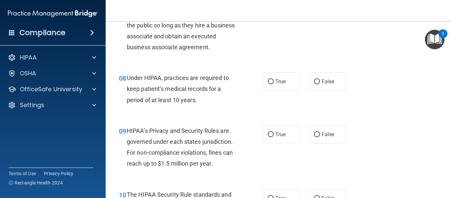
scroll to position [459, 0]
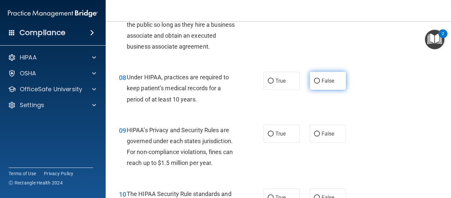
click at [327, 74] on label "False" at bounding box center [328, 81] width 36 height 18
click at [320, 79] on input "False" at bounding box center [317, 81] width 6 height 5
radio input "true"
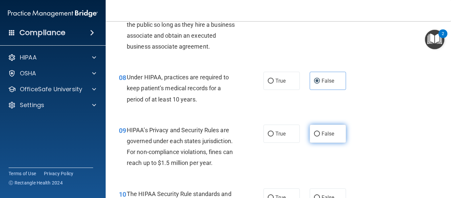
click at [316, 133] on input "False" at bounding box center [317, 133] width 6 height 5
radio input "true"
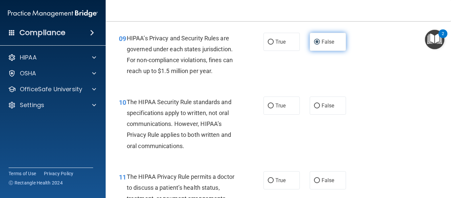
scroll to position [555, 0]
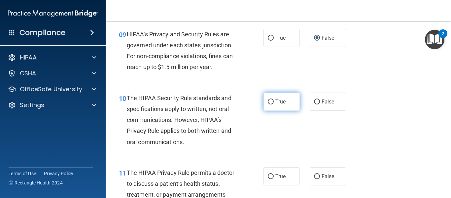
click at [281, 108] on label "True" at bounding box center [282, 101] width 36 height 18
click at [274, 104] on input "True" at bounding box center [271, 101] width 6 height 5
radio input "true"
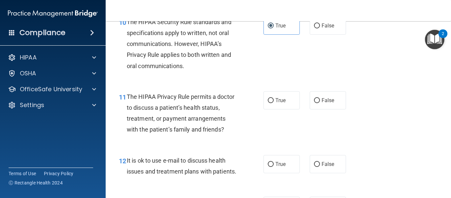
scroll to position [632, 0]
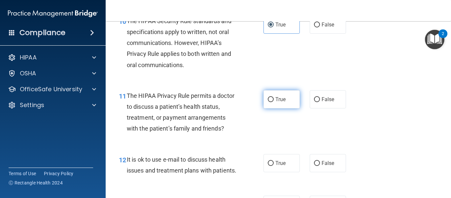
click at [279, 108] on label "True" at bounding box center [282, 99] width 36 height 18
click at [274, 102] on input "True" at bounding box center [271, 99] width 6 height 5
radio input "true"
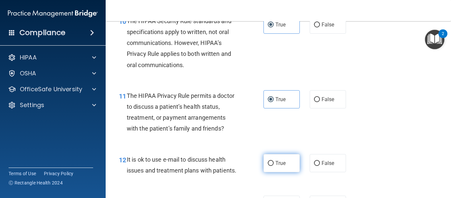
click at [271, 163] on input "True" at bounding box center [271, 163] width 6 height 5
radio input "true"
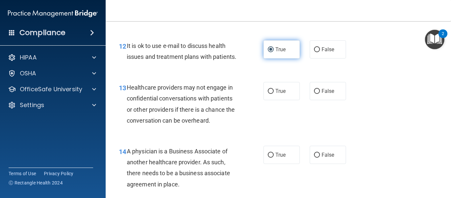
scroll to position [746, 0]
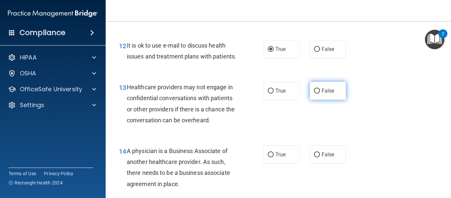
click at [322, 94] on span "False" at bounding box center [328, 91] width 13 height 6
click at [320, 93] on input "False" at bounding box center [317, 91] width 6 height 5
radio input "true"
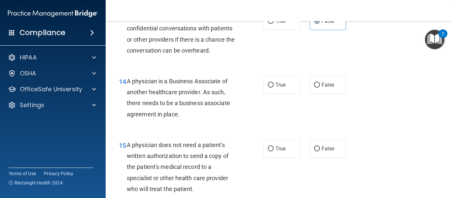
scroll to position [815, 0]
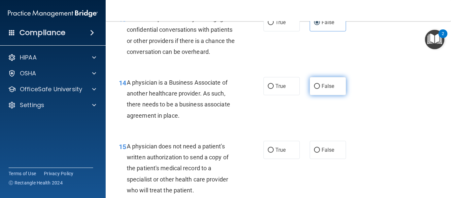
click at [323, 93] on label "False" at bounding box center [328, 86] width 36 height 18
click at [320, 89] on input "False" at bounding box center [317, 86] width 6 height 5
radio input "true"
click at [172, 118] on span "A physician is a Business Associate of another healthcare provider. As such, th…" at bounding box center [178, 99] width 103 height 40
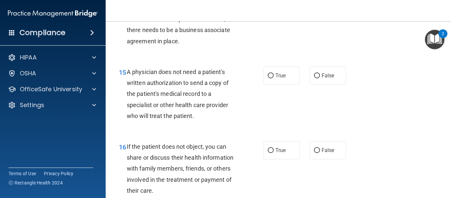
scroll to position [890, 0]
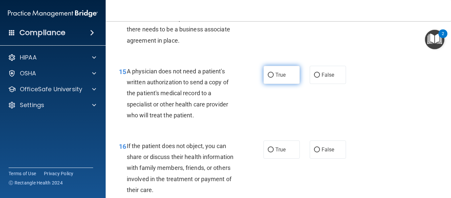
click at [272, 83] on label "True" at bounding box center [282, 75] width 36 height 18
click at [272, 78] on input "True" at bounding box center [271, 75] width 6 height 5
radio input "true"
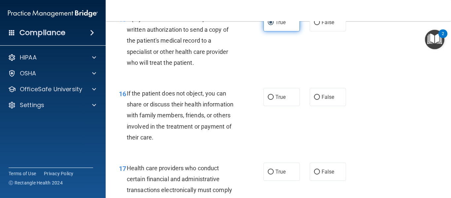
scroll to position [942, 0]
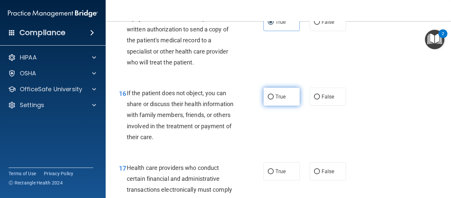
click at [277, 100] on span "True" at bounding box center [280, 96] width 10 height 6
click at [274, 99] on input "True" at bounding box center [271, 96] width 6 height 5
radio input "true"
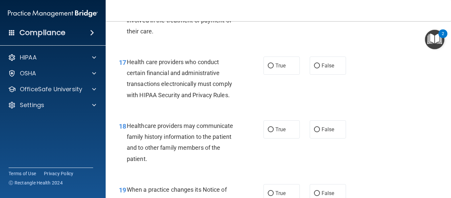
scroll to position [1049, 0]
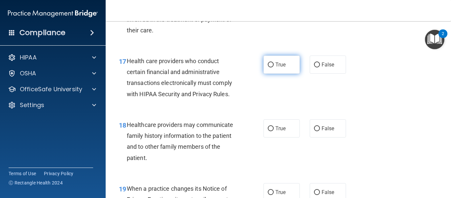
click at [275, 68] on span "True" at bounding box center [280, 64] width 10 height 6
click at [274, 67] on input "True" at bounding box center [271, 64] width 6 height 5
radio input "true"
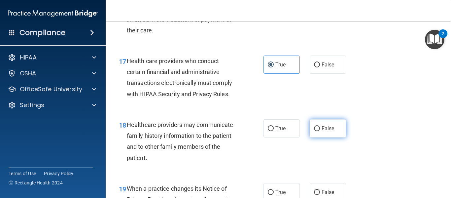
click at [324, 131] on span "False" at bounding box center [328, 128] width 13 height 6
click at [320, 131] on input "False" at bounding box center [317, 128] width 6 height 5
radio input "true"
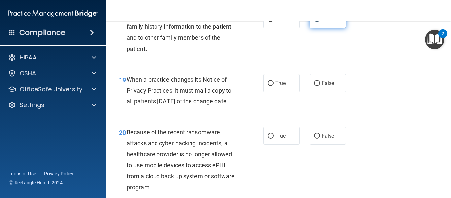
scroll to position [1164, 0]
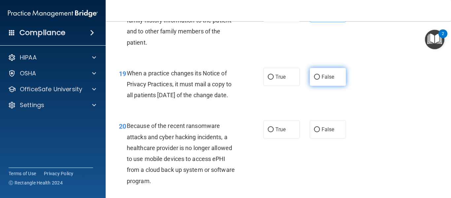
click at [320, 84] on label "False" at bounding box center [328, 77] width 36 height 18
click at [320, 80] on input "False" at bounding box center [317, 77] width 6 height 5
radio input "true"
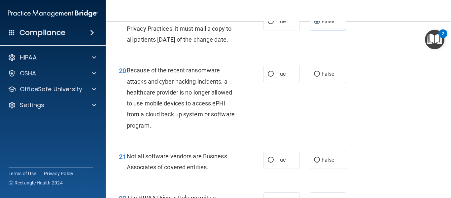
scroll to position [1222, 0]
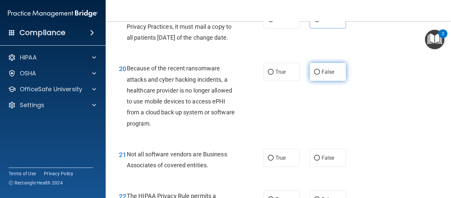
click at [328, 75] on span "False" at bounding box center [328, 72] width 13 height 6
click at [320, 75] on input "False" at bounding box center [317, 72] width 6 height 5
radio input "true"
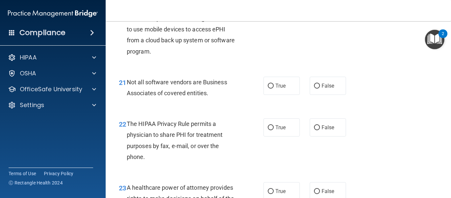
scroll to position [1298, 0]
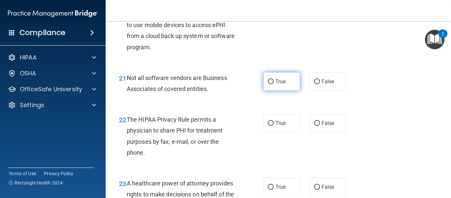
click at [286, 91] on label "True" at bounding box center [282, 81] width 36 height 18
click at [274, 84] on input "True" at bounding box center [271, 81] width 6 height 5
radio input "true"
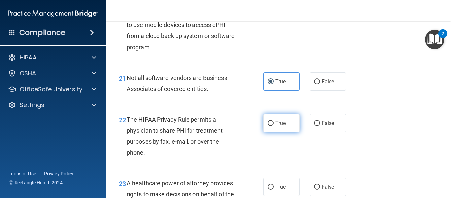
click at [271, 126] on input "True" at bounding box center [271, 123] width 6 height 5
radio input "true"
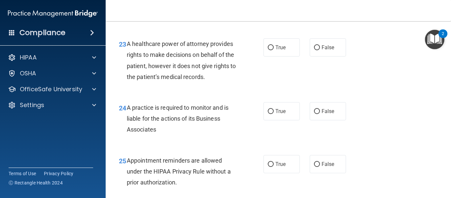
scroll to position [1443, 0]
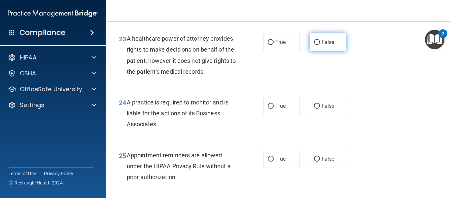
click at [315, 51] on label "False" at bounding box center [328, 42] width 36 height 18
click at [315, 45] on input "False" at bounding box center [317, 42] width 6 height 5
radio input "true"
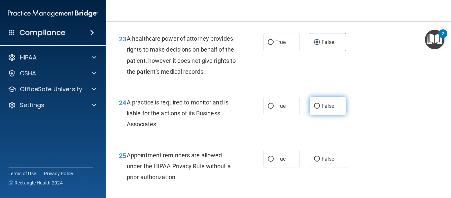
click at [329, 109] on span "False" at bounding box center [328, 106] width 13 height 6
click at [320, 109] on input "False" at bounding box center [317, 106] width 6 height 5
radio input "true"
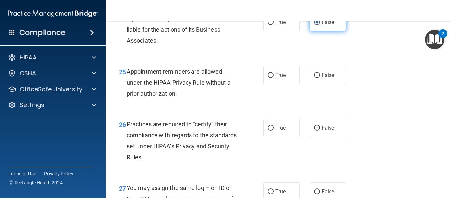
scroll to position [1530, 0]
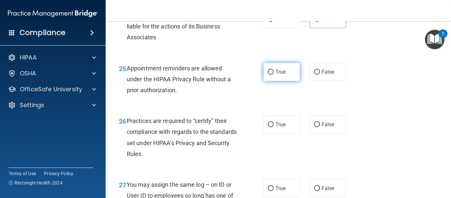
click at [272, 81] on label "True" at bounding box center [282, 72] width 36 height 18
click at [272, 75] on input "True" at bounding box center [271, 72] width 6 height 5
radio input "true"
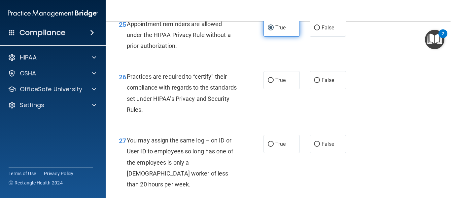
scroll to position [1579, 0]
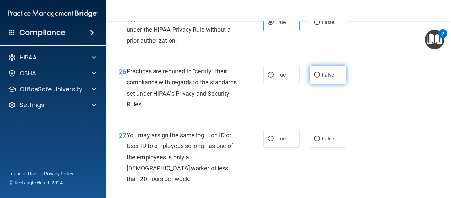
click at [322, 78] on span "False" at bounding box center [328, 75] width 13 height 6
click at [320, 78] on input "False" at bounding box center [317, 75] width 6 height 5
radio input "true"
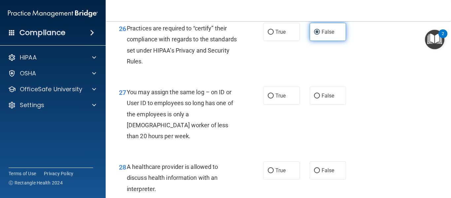
scroll to position [1624, 0]
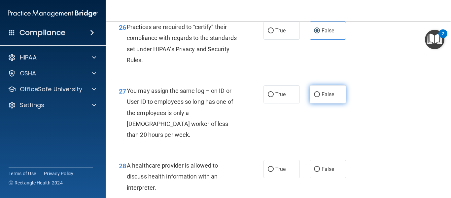
click at [331, 103] on label "False" at bounding box center [328, 94] width 36 height 18
click at [320, 97] on input "False" at bounding box center [317, 94] width 6 height 5
radio input "true"
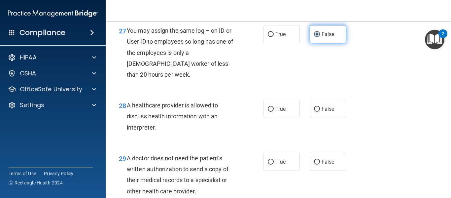
scroll to position [1690, 0]
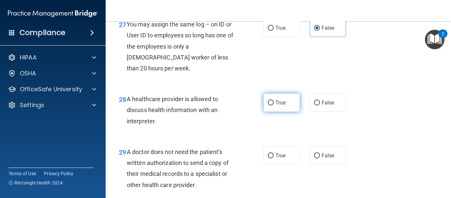
click at [271, 105] on input "True" at bounding box center [271, 102] width 6 height 5
radio input "true"
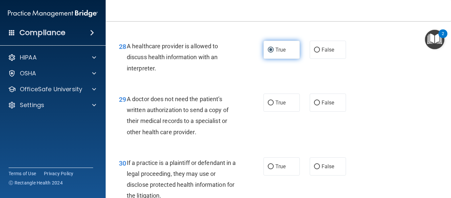
scroll to position [1746, 0]
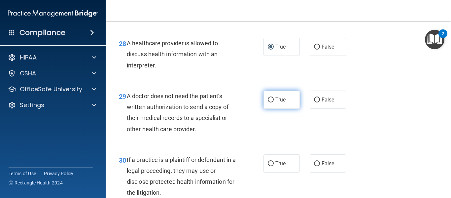
click at [275, 103] on span "True" at bounding box center [280, 99] width 10 height 6
click at [273, 102] on input "True" at bounding box center [271, 99] width 6 height 5
radio input "true"
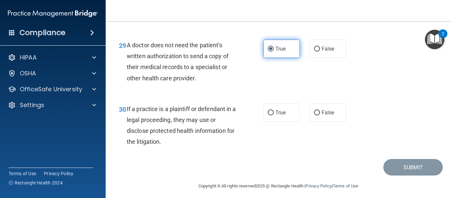
scroll to position [1812, 0]
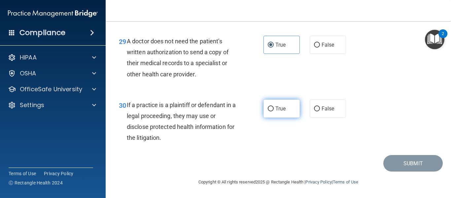
click at [273, 112] on label "True" at bounding box center [282, 108] width 36 height 18
click at [273, 111] on input "True" at bounding box center [271, 108] width 6 height 5
radio input "true"
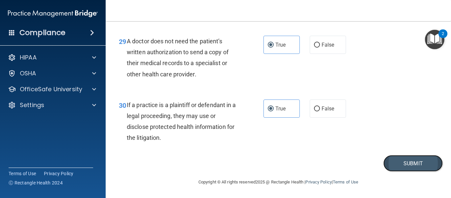
click at [407, 160] on button "Submit" at bounding box center [413, 163] width 59 height 17
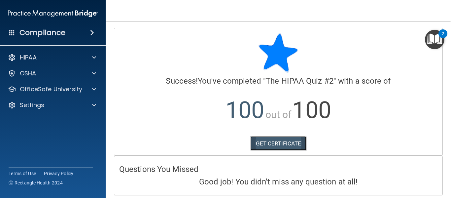
click at [276, 141] on link "GET CERTIFICATE" at bounding box center [278, 143] width 56 height 15
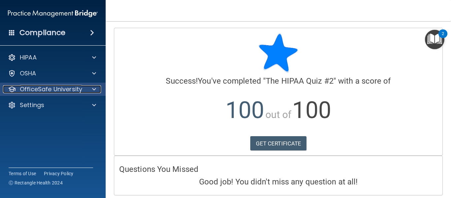
click at [94, 92] on span at bounding box center [94, 89] width 4 height 8
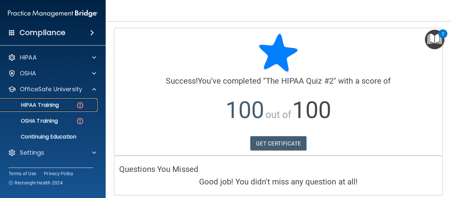
click at [48, 109] on link "HIPAA Training" at bounding box center [45, 104] width 104 height 13
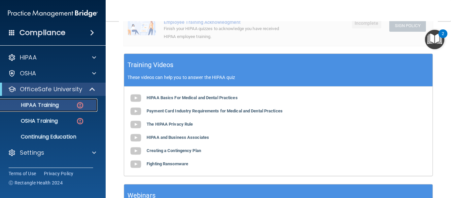
scroll to position [254, 0]
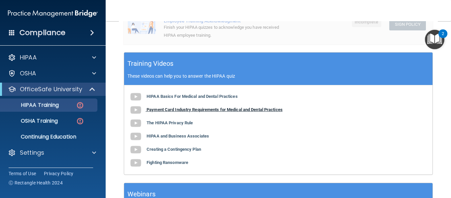
click at [222, 107] on b "Payment Card Industry Requirements for Medical and Dental Practices" at bounding box center [215, 109] width 136 height 5
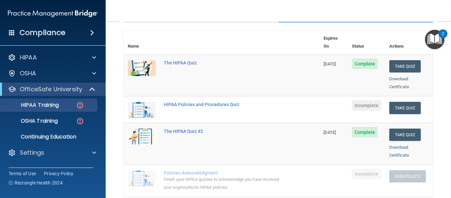
scroll to position [75, 0]
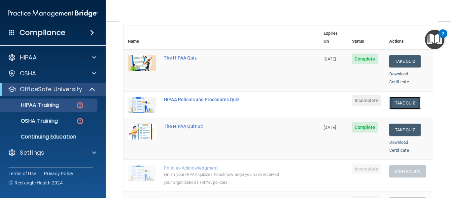
click at [406, 97] on button "Take Quiz" at bounding box center [405, 103] width 32 height 12
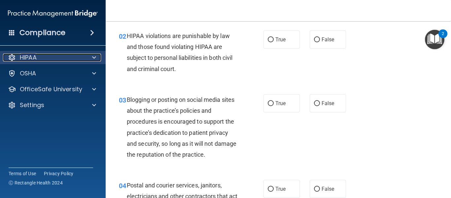
click at [95, 57] on span at bounding box center [94, 58] width 4 height 8
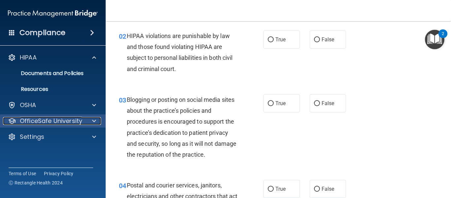
click at [96, 123] on div at bounding box center [93, 121] width 17 height 8
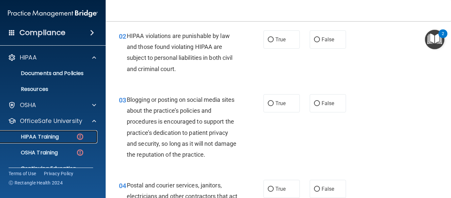
click at [52, 135] on p "HIPAA Training" at bounding box center [31, 136] width 55 height 7
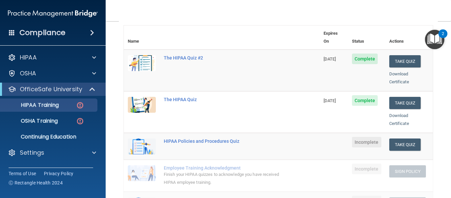
drag, startPoint x: 445, startPoint y: 81, endPoint x: 444, endPoint y: 69, distance: 12.0
click at [444, 69] on main "Back Choose one path to get your HIPAA Certification ✓ HIPAA Officer Training ✓…" at bounding box center [279, 109] width 346 height 177
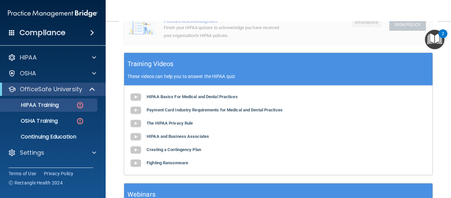
scroll to position [261, 0]
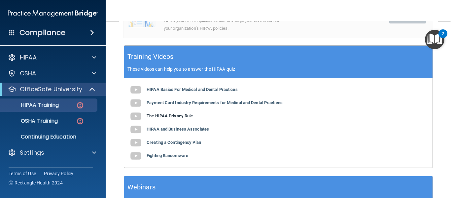
click at [173, 113] on b "The HIPAA Privacy Rule" at bounding box center [170, 115] width 46 height 5
click at [179, 127] on b "HIPAA and Business Associates" at bounding box center [178, 129] width 62 height 5
click at [166, 140] on b "Creating a Contingency Plan" at bounding box center [174, 142] width 55 height 5
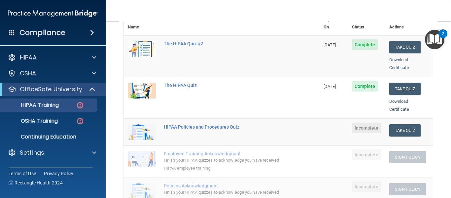
scroll to position [76, 0]
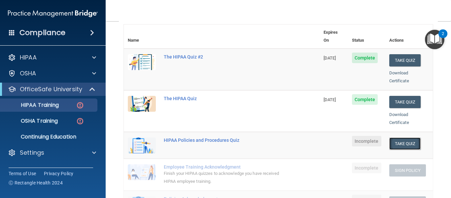
click at [398, 137] on button "Take Quiz" at bounding box center [405, 143] width 32 height 12
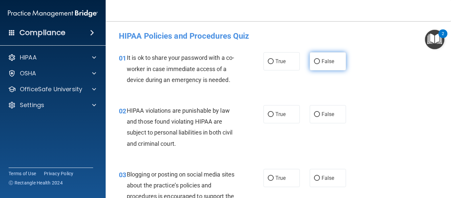
click at [320, 66] on label "False" at bounding box center [328, 61] width 36 height 18
click at [320, 64] on input "False" at bounding box center [317, 61] width 6 height 5
radio input "true"
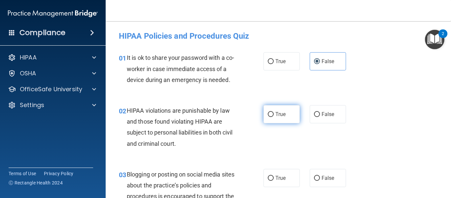
click at [268, 117] on input "True" at bounding box center [271, 114] width 6 height 5
radio input "true"
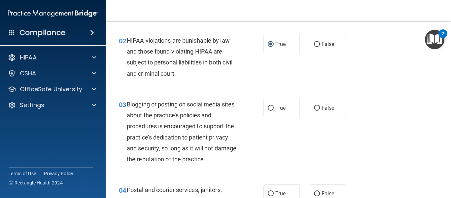
scroll to position [79, 0]
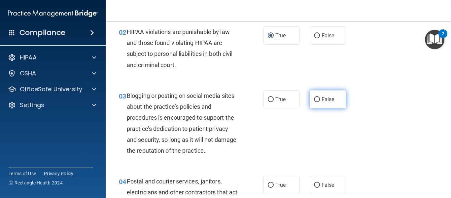
click at [323, 101] on span "False" at bounding box center [328, 99] width 13 height 6
click at [320, 101] on input "False" at bounding box center [317, 99] width 6 height 5
radio input "true"
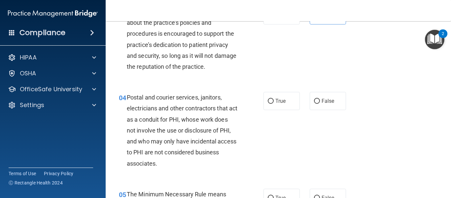
scroll to position [163, 0]
click at [276, 98] on span "True" at bounding box center [280, 100] width 10 height 6
click at [274, 98] on input "True" at bounding box center [271, 100] width 6 height 5
radio input "true"
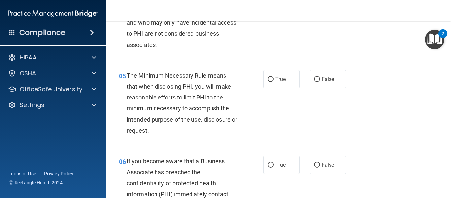
scroll to position [281, 0]
click at [271, 81] on input "True" at bounding box center [271, 79] width 6 height 5
radio input "true"
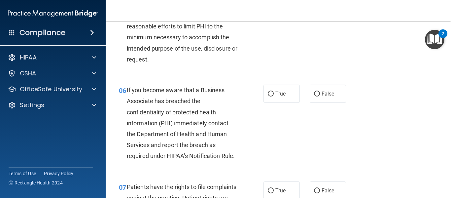
scroll to position [358, 0]
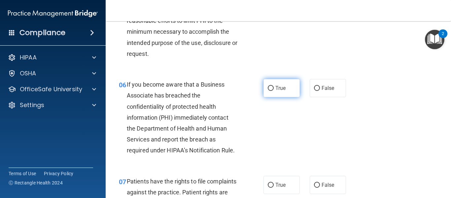
click at [271, 86] on input "True" at bounding box center [271, 88] width 6 height 5
radio input "true"
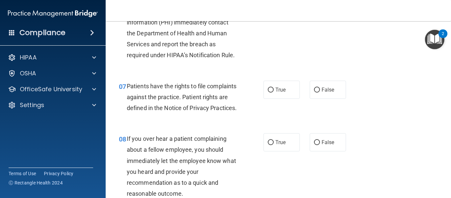
scroll to position [456, 0]
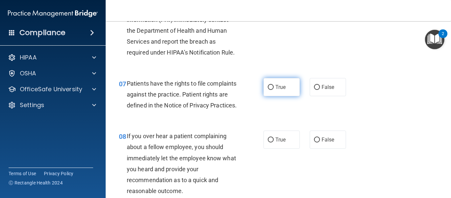
click at [275, 87] on span "True" at bounding box center [280, 87] width 10 height 6
click at [274, 87] on input "True" at bounding box center [271, 87] width 6 height 5
radio input "true"
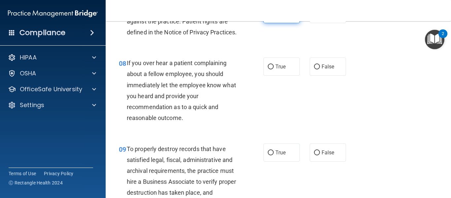
scroll to position [528, 0]
click at [322, 70] on span "False" at bounding box center [328, 67] width 13 height 6
click at [320, 70] on input "False" at bounding box center [317, 67] width 6 height 5
radio input "true"
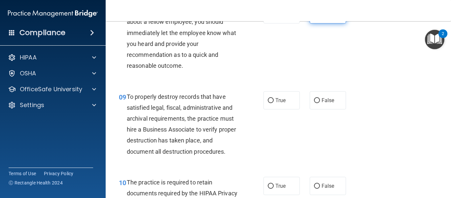
scroll to position [586, 0]
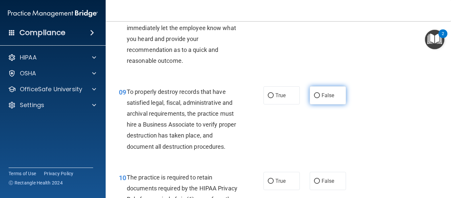
click at [319, 104] on label "False" at bounding box center [328, 95] width 36 height 18
click at [319, 98] on input "False" at bounding box center [317, 95] width 6 height 5
radio input "true"
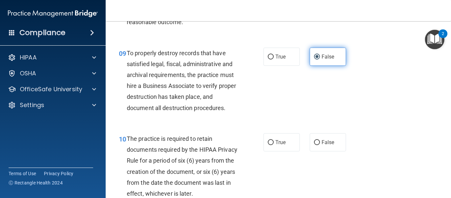
scroll to position [614, 0]
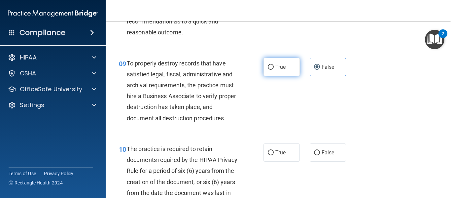
click at [283, 70] on span "True" at bounding box center [280, 67] width 10 height 6
click at [274, 70] on input "True" at bounding box center [271, 67] width 6 height 5
radio input "true"
radio input "false"
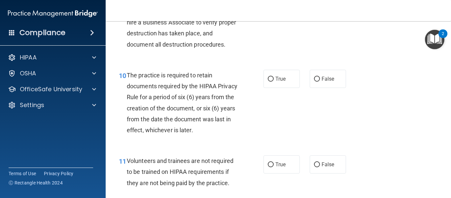
scroll to position [696, 0]
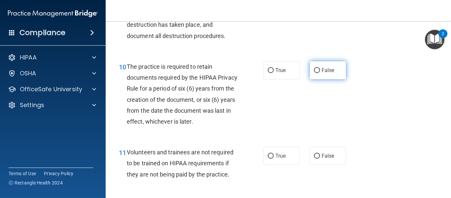
click at [316, 73] on input "False" at bounding box center [317, 70] width 6 height 5
radio input "true"
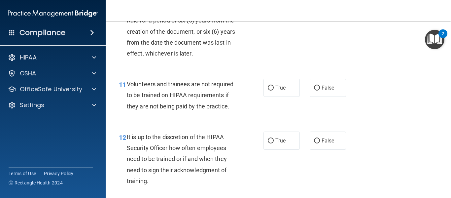
scroll to position [769, 0]
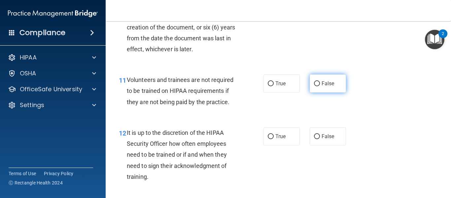
click at [315, 86] on input "False" at bounding box center [317, 83] width 6 height 5
radio input "true"
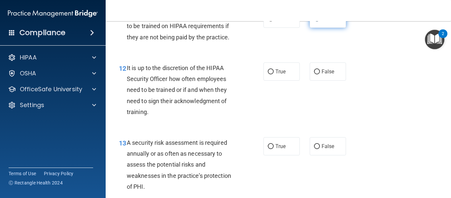
scroll to position [835, 0]
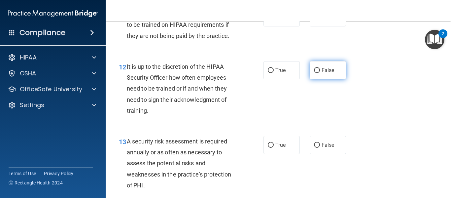
click at [320, 79] on label "False" at bounding box center [328, 70] width 36 height 18
click at [320, 73] on input "False" at bounding box center [317, 70] width 6 height 5
radio input "true"
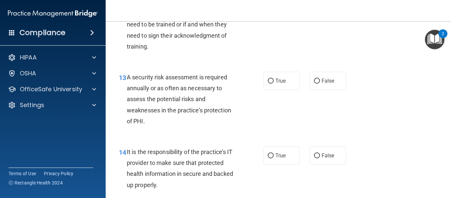
scroll to position [902, 0]
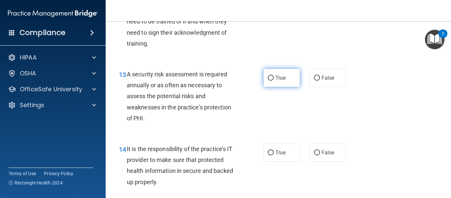
click at [279, 81] on span "True" at bounding box center [280, 78] width 10 height 6
click at [274, 81] on input "True" at bounding box center [271, 78] width 6 height 5
radio input "true"
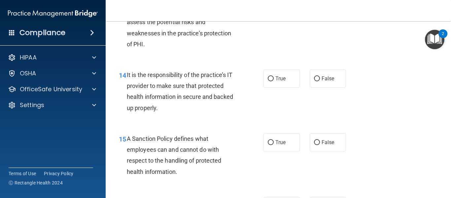
scroll to position [980, 0]
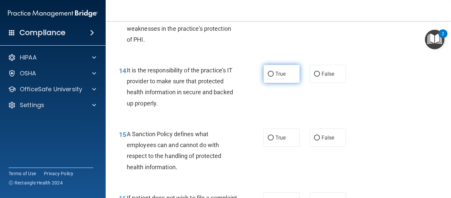
click at [277, 77] on span "True" at bounding box center [280, 74] width 10 height 6
click at [274, 77] on input "True" at bounding box center [271, 74] width 6 height 5
radio input "true"
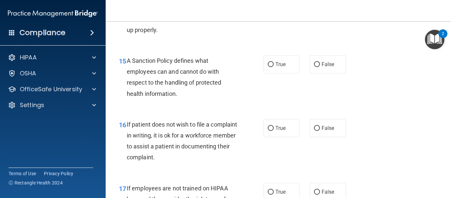
scroll to position [1055, 0]
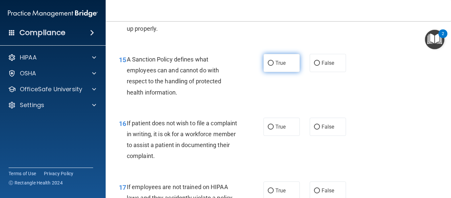
click at [270, 66] on input "True" at bounding box center [271, 63] width 6 height 5
radio input "true"
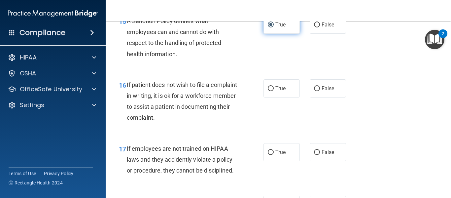
scroll to position [1095, 0]
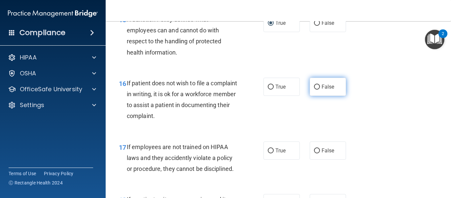
click at [314, 90] on input "False" at bounding box center [317, 87] width 6 height 5
radio input "true"
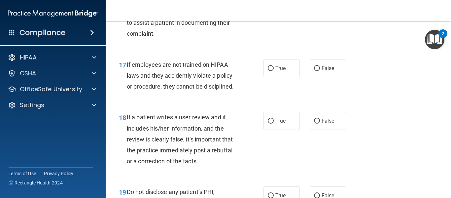
scroll to position [1178, 0]
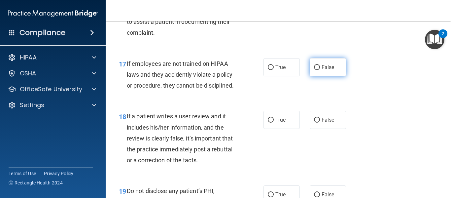
click at [314, 70] on input "False" at bounding box center [317, 67] width 6 height 5
radio input "true"
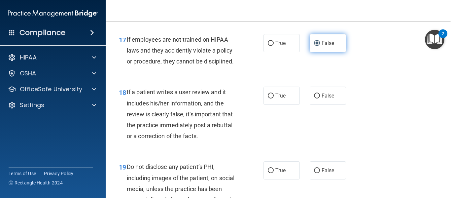
scroll to position [1208, 0]
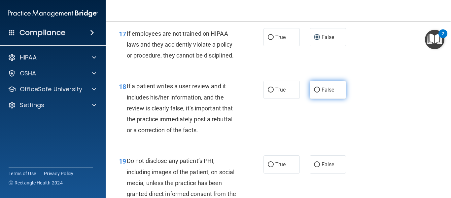
click at [314, 92] on input "False" at bounding box center [317, 90] width 6 height 5
radio input "true"
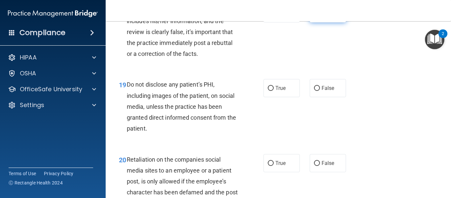
scroll to position [1286, 0]
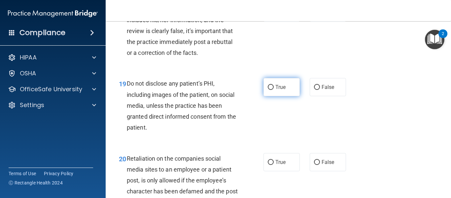
click at [281, 96] on label "True" at bounding box center [282, 87] width 36 height 18
click at [274, 90] on input "True" at bounding box center [271, 87] width 6 height 5
radio input "true"
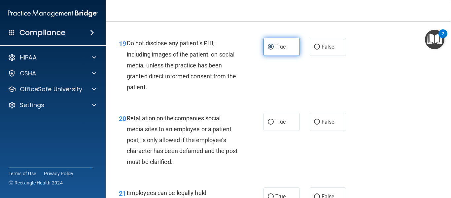
scroll to position [1327, 0]
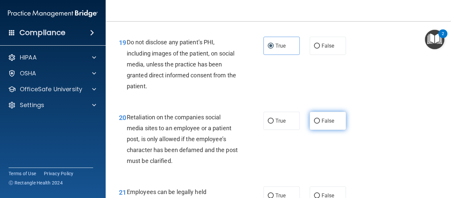
click at [314, 124] on input "False" at bounding box center [317, 121] width 6 height 5
radio input "true"
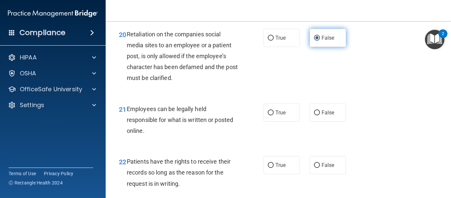
scroll to position [1414, 0]
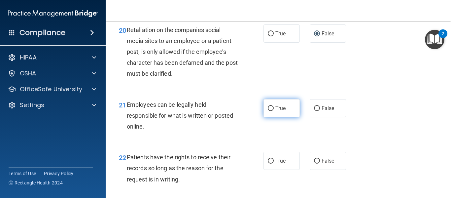
click at [283, 111] on span "True" at bounding box center [280, 108] width 10 height 6
click at [274, 111] on input "True" at bounding box center [271, 108] width 6 height 5
radio input "true"
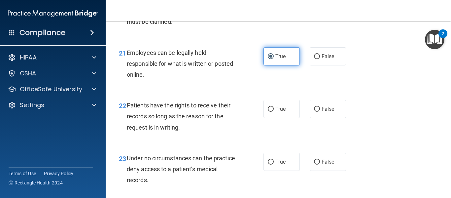
scroll to position [1467, 0]
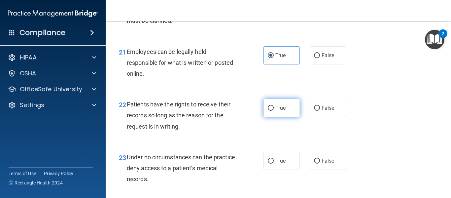
click at [276, 117] on label "True" at bounding box center [282, 108] width 36 height 18
click at [274, 111] on input "True" at bounding box center [271, 108] width 6 height 5
radio input "true"
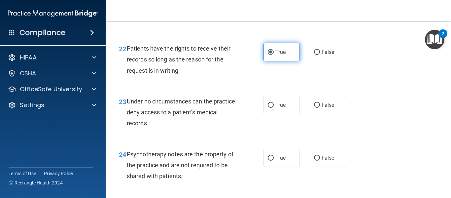
scroll to position [1523, 0]
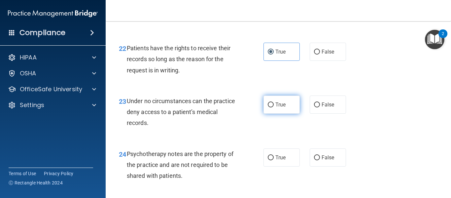
click at [275, 108] on span "True" at bounding box center [280, 104] width 10 height 6
click at [274, 107] on input "True" at bounding box center [271, 104] width 6 height 5
radio input "true"
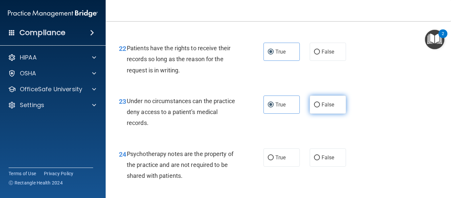
click at [314, 107] on input "False" at bounding box center [317, 104] width 6 height 5
radio input "true"
radio input "false"
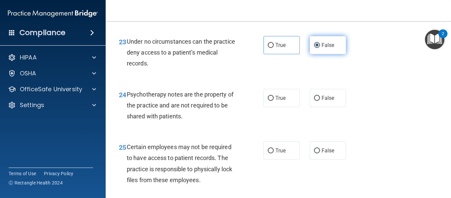
scroll to position [1585, 0]
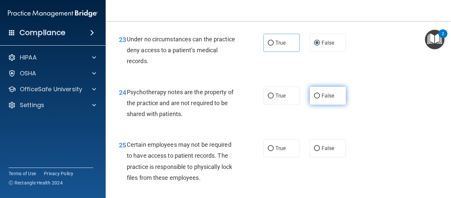
click at [314, 98] on input "False" at bounding box center [317, 95] width 6 height 5
radio input "true"
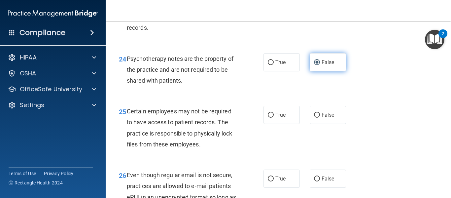
scroll to position [1619, 0]
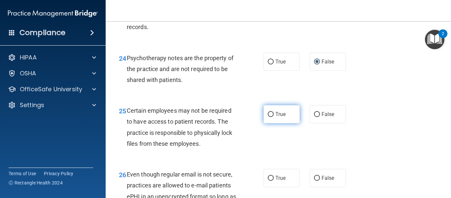
click at [277, 123] on label "True" at bounding box center [282, 114] width 36 height 18
click at [274, 117] on input "True" at bounding box center [271, 114] width 6 height 5
radio input "true"
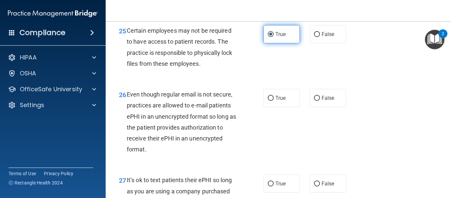
scroll to position [1701, 0]
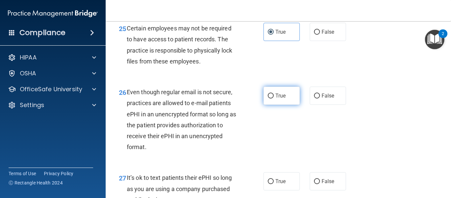
click at [271, 98] on input "True" at bounding box center [271, 95] width 6 height 5
radio input "true"
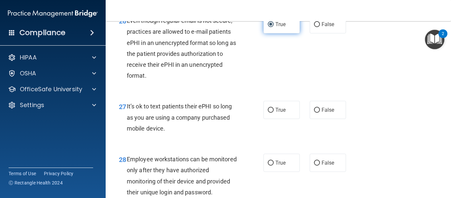
scroll to position [1773, 0]
click at [314, 112] on input "False" at bounding box center [317, 109] width 6 height 5
radio input "true"
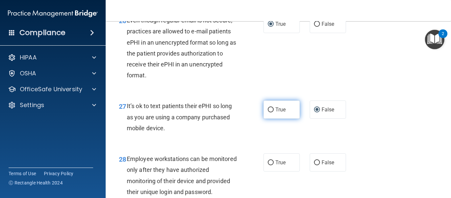
click at [271, 112] on input "True" at bounding box center [271, 109] width 6 height 5
radio input "true"
radio input "false"
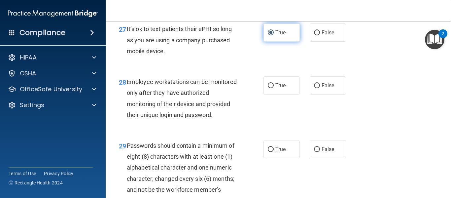
scroll to position [1850, 0]
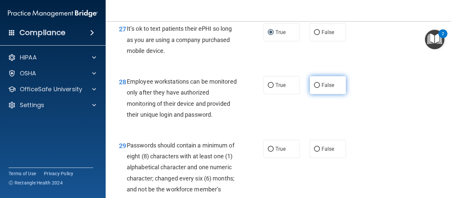
click at [316, 88] on input "False" at bounding box center [317, 85] width 6 height 5
radio input "true"
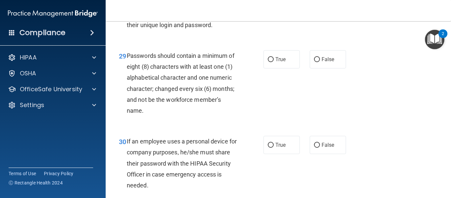
scroll to position [1940, 0]
click at [281, 68] on label "True" at bounding box center [282, 59] width 36 height 18
click at [274, 62] on input "True" at bounding box center [271, 59] width 6 height 5
radio input "true"
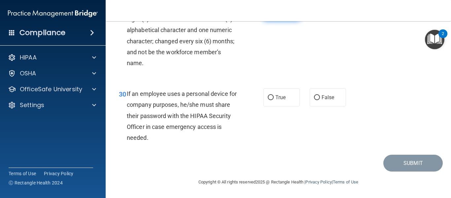
scroll to position [2009, 0]
click at [279, 100] on span "True" at bounding box center [280, 97] width 10 height 6
click at [274, 100] on input "True" at bounding box center [271, 97] width 6 height 5
radio input "true"
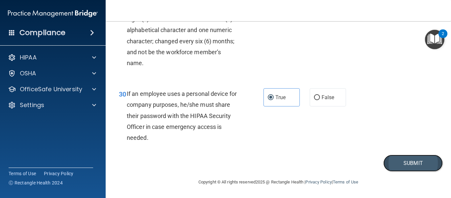
click at [417, 169] on button "Submit" at bounding box center [413, 163] width 59 height 17
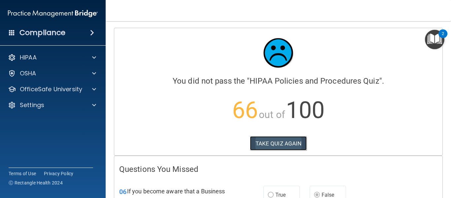
click at [288, 144] on button "TAKE QUIZ AGAIN" at bounding box center [278, 143] width 57 height 15
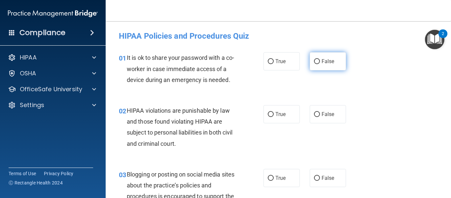
click at [321, 65] on label "False" at bounding box center [328, 61] width 36 height 18
click at [320, 64] on input "False" at bounding box center [317, 61] width 6 height 5
radio input "true"
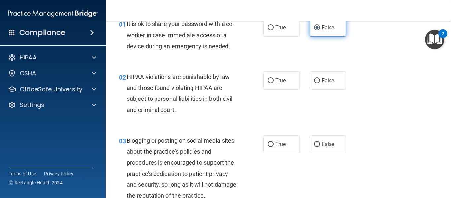
scroll to position [34, 0]
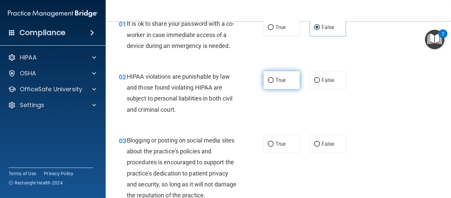
click at [282, 81] on span "True" at bounding box center [280, 80] width 10 height 6
click at [274, 81] on input "True" at bounding box center [271, 80] width 6 height 5
radio input "true"
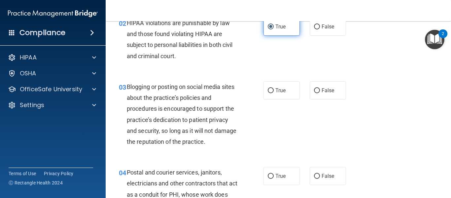
scroll to position [92, 0]
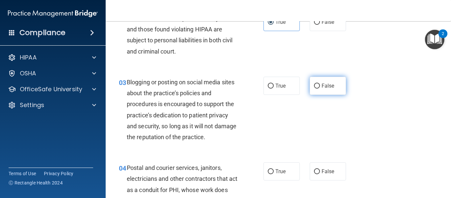
click at [321, 90] on label "False" at bounding box center [328, 86] width 36 height 18
click at [320, 89] on input "False" at bounding box center [317, 86] width 6 height 5
radio input "true"
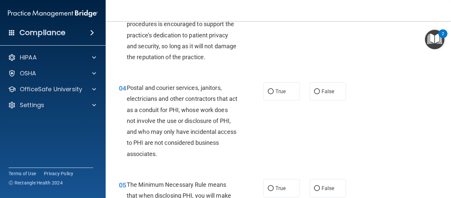
scroll to position [174, 0]
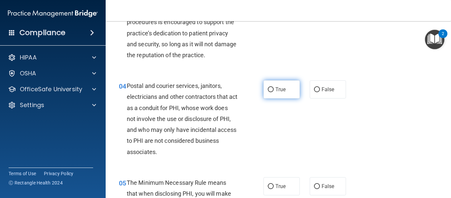
click at [278, 92] on span "True" at bounding box center [280, 89] width 10 height 6
click at [274, 92] on input "True" at bounding box center [271, 89] width 6 height 5
radio input "true"
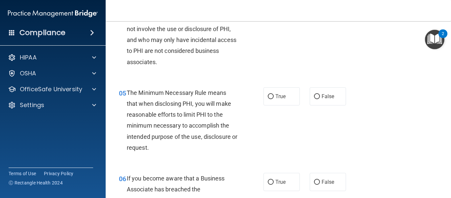
scroll to position [265, 0]
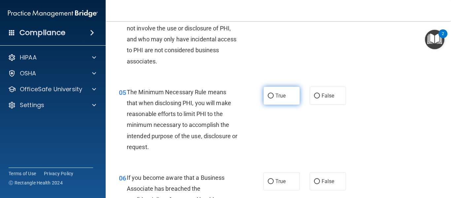
click at [278, 100] on label "True" at bounding box center [282, 96] width 36 height 18
click at [274, 98] on input "True" at bounding box center [271, 95] width 6 height 5
radio input "true"
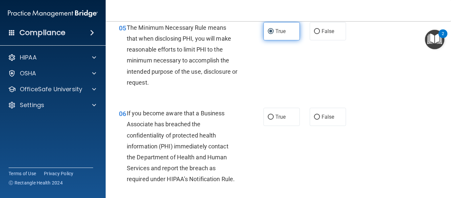
scroll to position [330, 0]
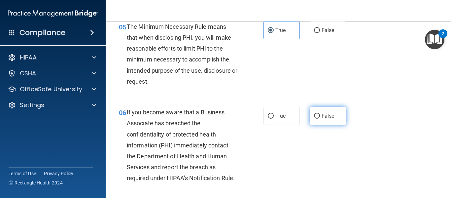
click at [322, 122] on label "False" at bounding box center [328, 116] width 36 height 18
click at [320, 119] on input "False" at bounding box center [317, 116] width 6 height 5
radio input "true"
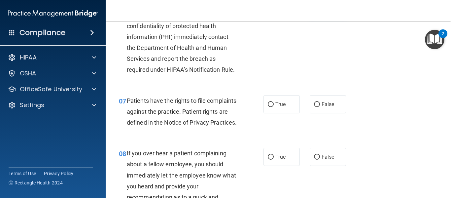
scroll to position [439, 0]
click at [277, 106] on span "True" at bounding box center [280, 103] width 10 height 6
click at [274, 106] on input "True" at bounding box center [271, 103] width 6 height 5
radio input "true"
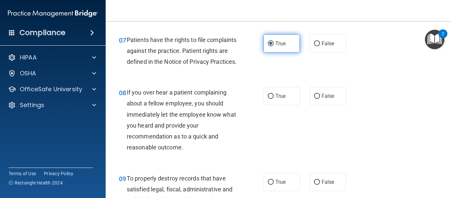
scroll to position [503, 0]
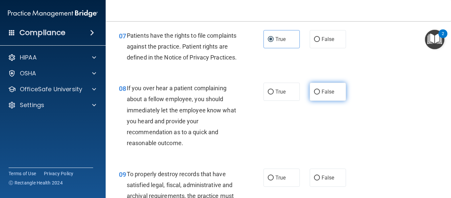
click at [314, 94] on input "False" at bounding box center [317, 92] width 6 height 5
radio input "true"
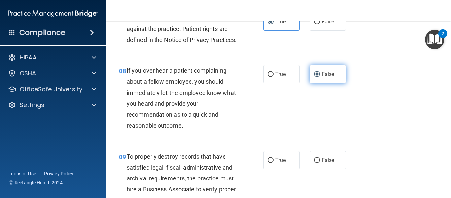
scroll to position [529, 0]
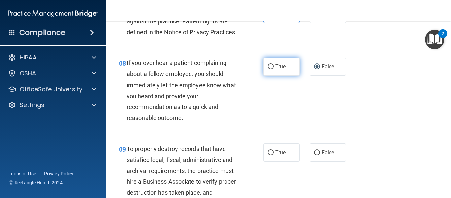
click at [279, 76] on label "True" at bounding box center [282, 66] width 36 height 18
click at [274, 69] on input "True" at bounding box center [271, 66] width 6 height 5
radio input "true"
radio input "false"
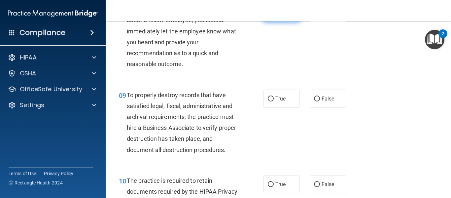
scroll to position [588, 0]
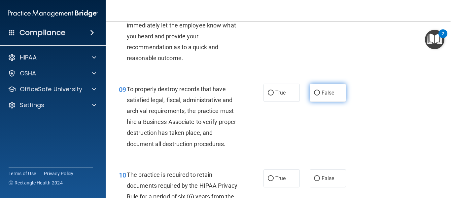
click at [316, 95] on input "False" at bounding box center [317, 93] width 6 height 5
radio input "true"
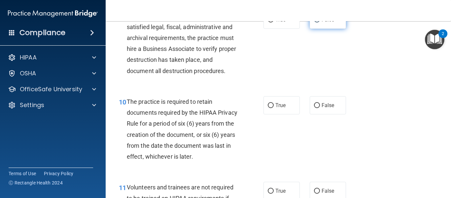
scroll to position [663, 0]
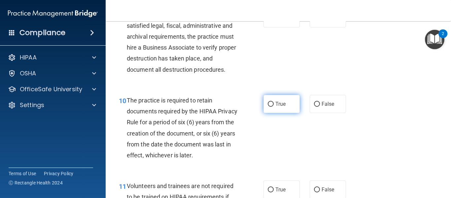
click at [271, 107] on input "True" at bounding box center [271, 104] width 6 height 5
radio input "true"
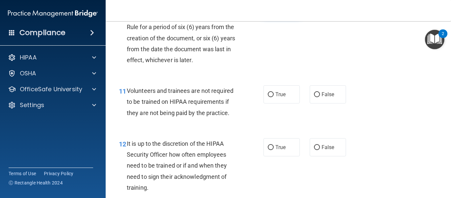
scroll to position [759, 0]
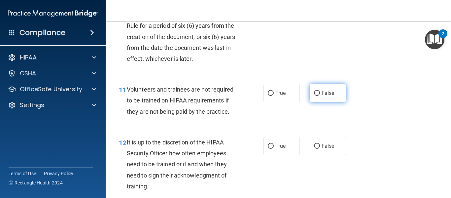
click at [314, 96] on input "False" at bounding box center [317, 93] width 6 height 5
radio input "true"
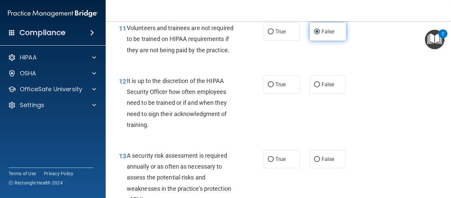
scroll to position [822, 0]
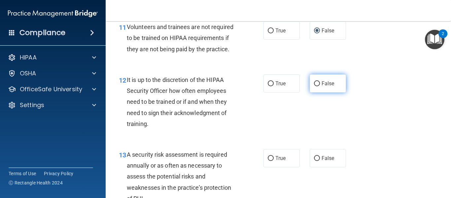
click at [316, 86] on input "False" at bounding box center [317, 83] width 6 height 5
radio input "true"
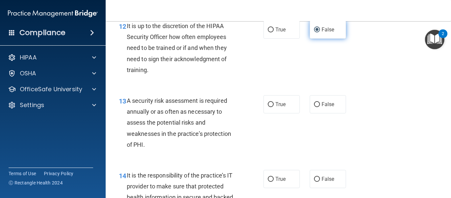
scroll to position [877, 0]
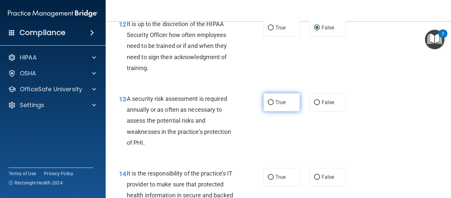
click at [271, 105] on input "True" at bounding box center [271, 102] width 6 height 5
radio input "true"
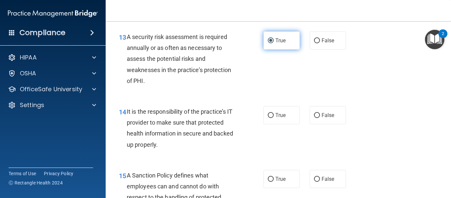
scroll to position [946, 0]
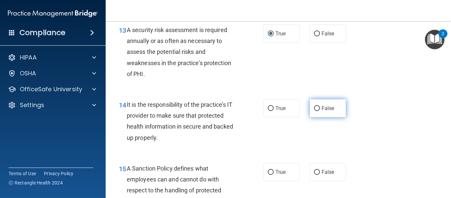
click at [316, 111] on input "False" at bounding box center [317, 108] width 6 height 5
radio input "true"
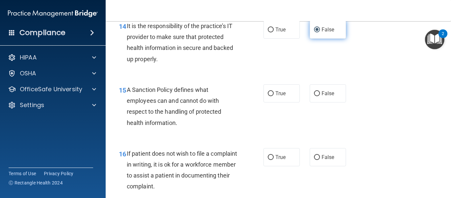
scroll to position [1025, 0]
click at [315, 96] on input "False" at bounding box center [317, 93] width 6 height 5
radio input "true"
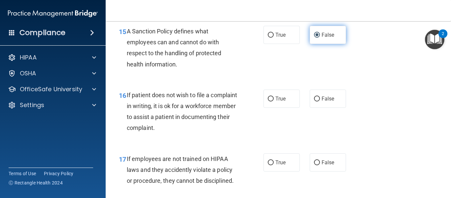
scroll to position [1083, 0]
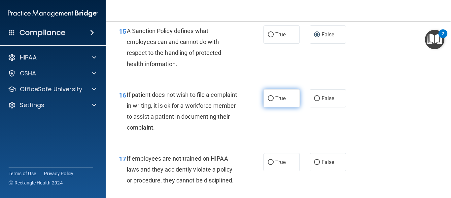
click at [269, 101] on input "True" at bounding box center [271, 98] width 6 height 5
radio input "true"
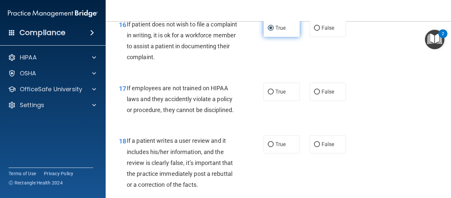
scroll to position [1160, 0]
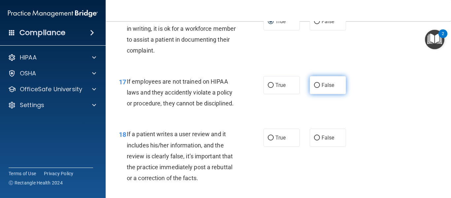
click at [324, 88] on span "False" at bounding box center [328, 85] width 13 height 6
click at [320, 88] on input "False" at bounding box center [317, 85] width 6 height 5
radio input "true"
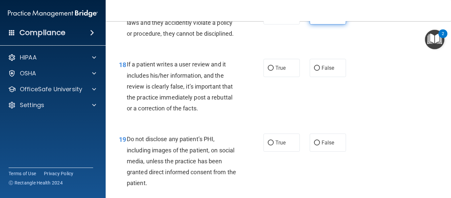
scroll to position [1231, 0]
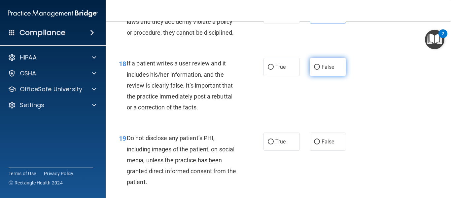
click at [322, 70] on span "False" at bounding box center [328, 67] width 13 height 6
click at [320, 70] on input "False" at bounding box center [317, 67] width 6 height 5
radio input "true"
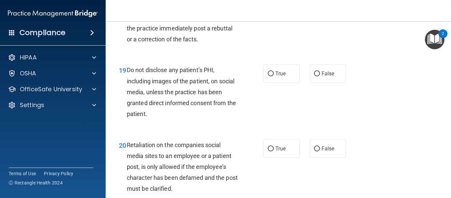
scroll to position [1302, 0]
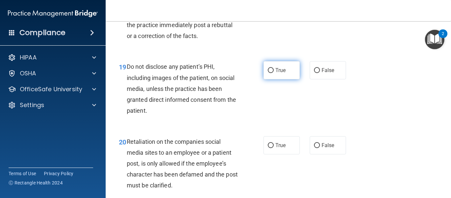
click at [277, 79] on label "True" at bounding box center [282, 70] width 36 height 18
click at [274, 73] on input "True" at bounding box center [271, 70] width 6 height 5
radio input "true"
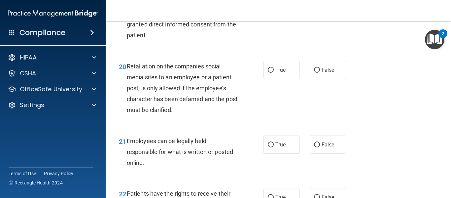
scroll to position [1380, 0]
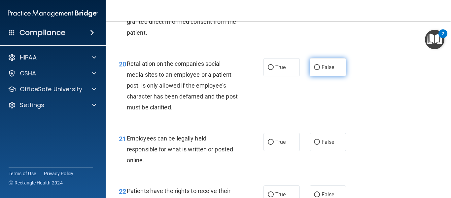
click at [316, 70] on input "False" at bounding box center [317, 67] width 6 height 5
radio input "true"
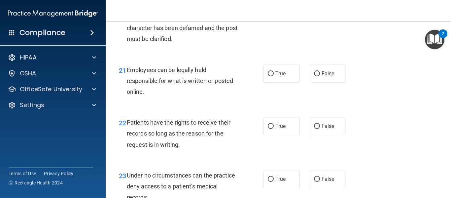
scroll to position [1451, 0]
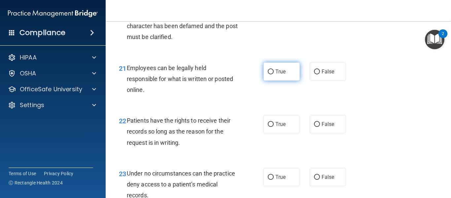
click at [276, 75] on span "True" at bounding box center [280, 71] width 10 height 6
click at [274, 74] on input "True" at bounding box center [271, 71] width 6 height 5
radio input "true"
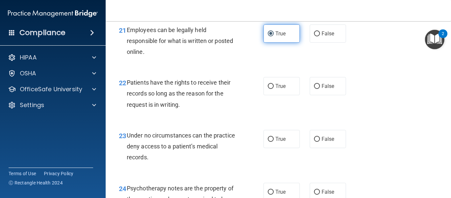
scroll to position [1494, 0]
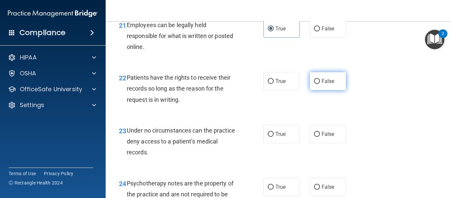
click at [316, 84] on input "False" at bounding box center [317, 81] width 6 height 5
radio input "true"
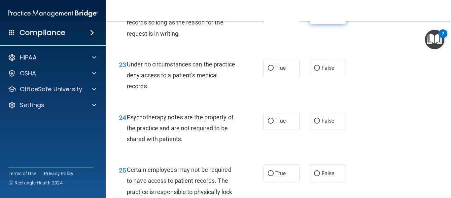
scroll to position [1561, 0]
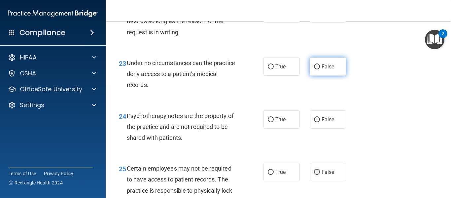
click at [316, 69] on input "False" at bounding box center [317, 66] width 6 height 5
radio input "true"
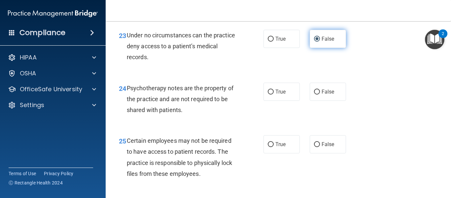
scroll to position [1591, 0]
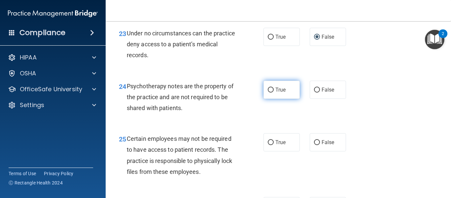
click at [270, 92] on input "True" at bounding box center [271, 90] width 6 height 5
radio input "true"
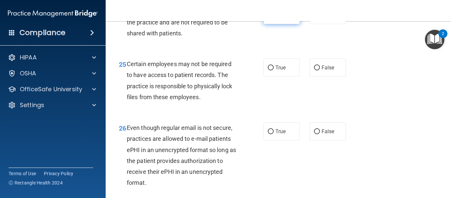
scroll to position [1667, 0]
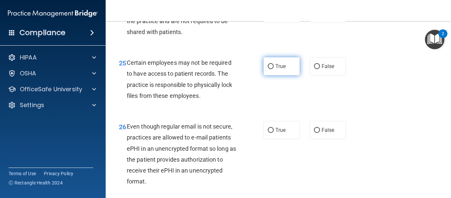
click at [276, 75] on label "True" at bounding box center [282, 66] width 36 height 18
click at [274, 69] on input "True" at bounding box center [271, 66] width 6 height 5
radio input "true"
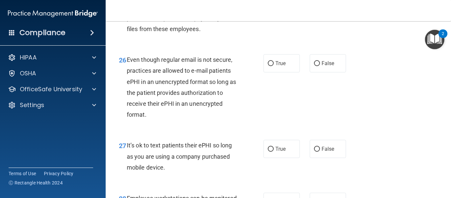
scroll to position [1734, 0]
click at [278, 66] on span "True" at bounding box center [280, 63] width 10 height 6
click at [274, 66] on input "True" at bounding box center [271, 63] width 6 height 5
radio input "true"
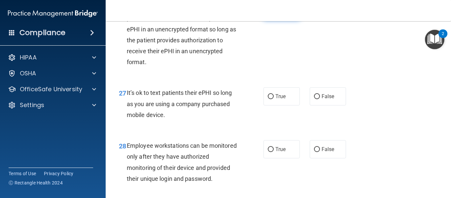
scroll to position [1786, 0]
click at [316, 99] on input "False" at bounding box center [317, 96] width 6 height 5
radio input "true"
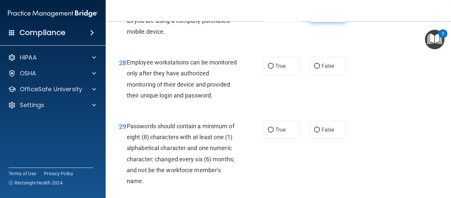
scroll to position [1870, 0]
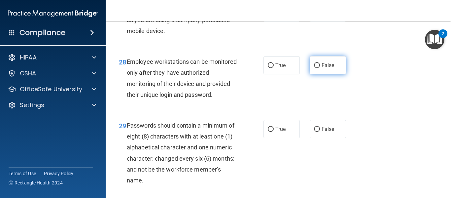
click at [322, 68] on span "False" at bounding box center [328, 65] width 13 height 6
click at [320, 68] on input "False" at bounding box center [317, 65] width 6 height 5
radio input "true"
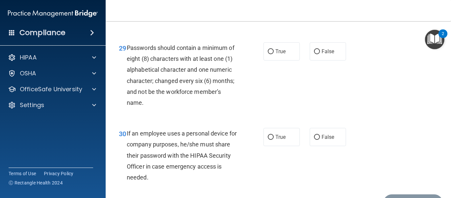
scroll to position [1948, 0]
click at [280, 60] on label "True" at bounding box center [282, 51] width 36 height 18
click at [274, 54] on input "True" at bounding box center [271, 51] width 6 height 5
radio input "true"
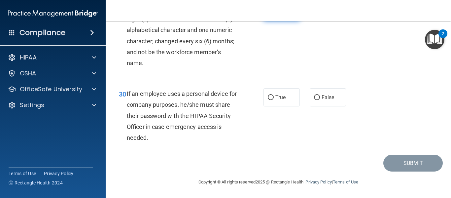
scroll to position [2009, 0]
click at [316, 100] on input "False" at bounding box center [317, 97] width 6 height 5
radio input "true"
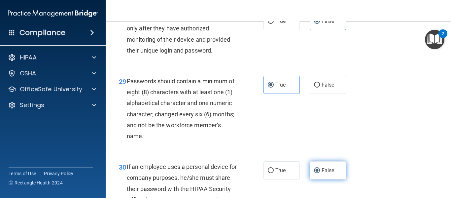
scroll to position [1914, 0]
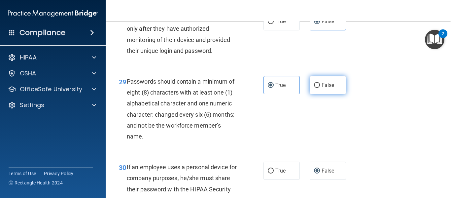
click at [317, 88] on input "False" at bounding box center [317, 85] width 6 height 5
radio input "true"
radio input "false"
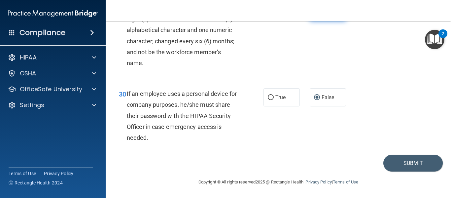
scroll to position [2009, 0]
click at [404, 166] on button "Submit" at bounding box center [413, 163] width 59 height 17
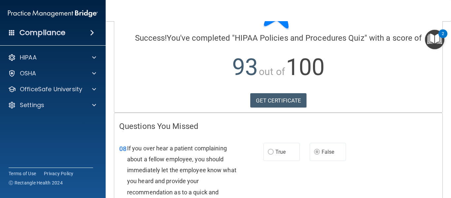
scroll to position [40, 0]
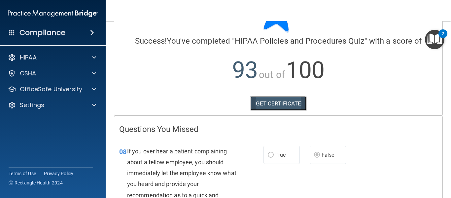
click at [289, 105] on link "GET CERTIFICATE" at bounding box center [278, 103] width 56 height 15
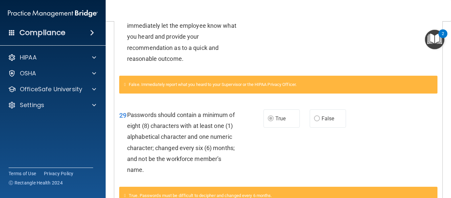
scroll to position [233, 0]
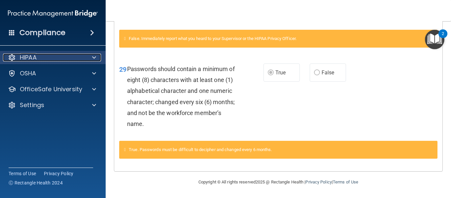
click at [99, 56] on div at bounding box center [93, 58] width 17 height 8
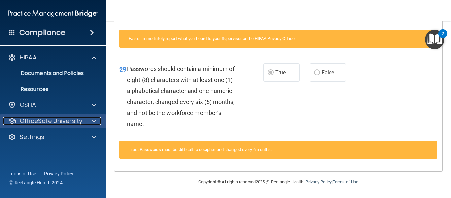
click at [93, 122] on span at bounding box center [94, 121] width 4 height 8
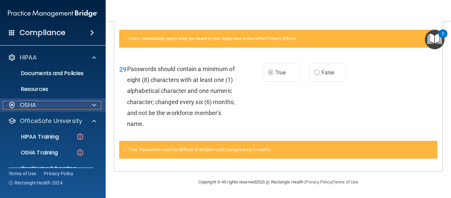
click at [92, 107] on div at bounding box center [93, 105] width 17 height 8
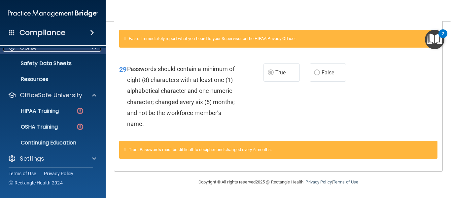
scroll to position [58, 0]
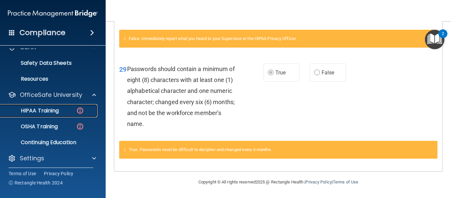
click at [59, 113] on div "HIPAA Training" at bounding box center [49, 110] width 90 height 7
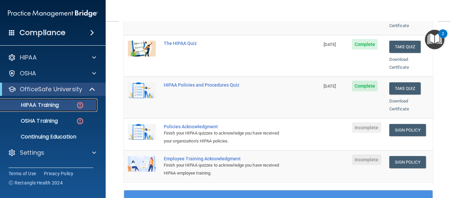
scroll to position [130, 0]
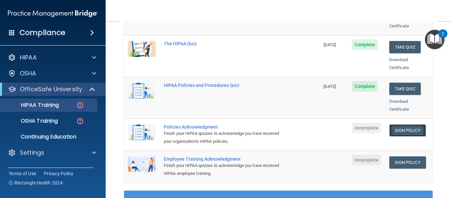
click at [400, 124] on link "Sign Policy" at bounding box center [407, 130] width 37 height 12
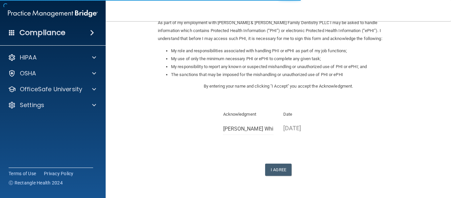
scroll to position [105, 0]
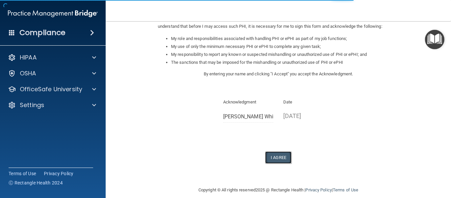
click at [280, 152] on button "I Agree" at bounding box center [278, 157] width 26 height 12
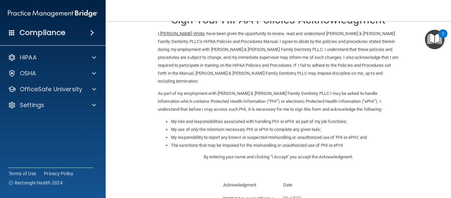
scroll to position [13, 0]
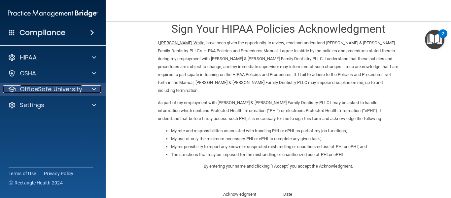
click at [97, 92] on div at bounding box center [93, 89] width 17 height 8
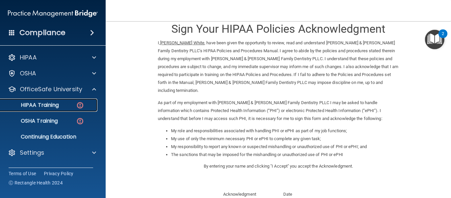
click at [59, 105] on div "HIPAA Training" at bounding box center [49, 105] width 90 height 7
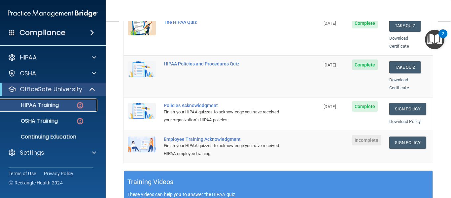
scroll to position [161, 0]
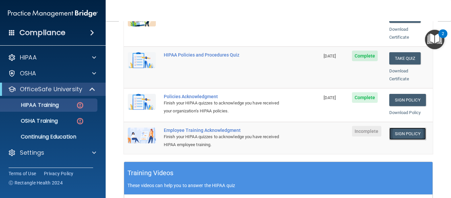
click at [406, 128] on link "Sign Policy" at bounding box center [407, 134] width 37 height 12
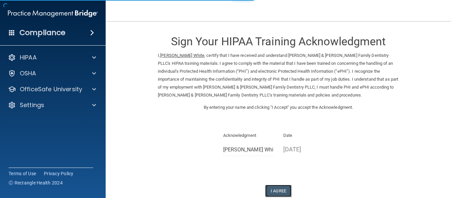
click at [282, 191] on button "I Agree" at bounding box center [278, 191] width 26 height 12
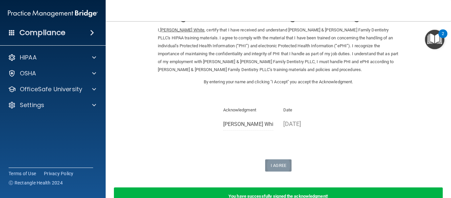
scroll to position [45, 0]
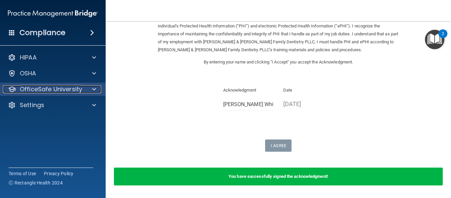
click at [95, 91] on span at bounding box center [94, 89] width 4 height 8
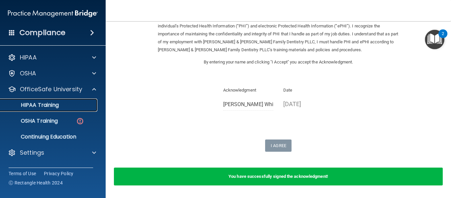
click at [55, 103] on p "HIPAA Training" at bounding box center [31, 105] width 55 height 7
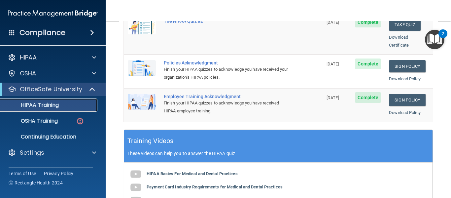
scroll to position [179, 0]
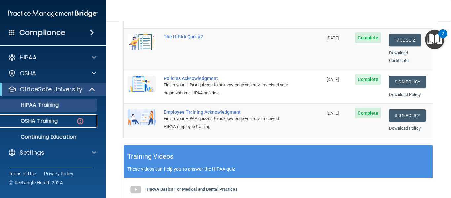
click at [52, 123] on p "OSHA Training" at bounding box center [31, 121] width 54 height 7
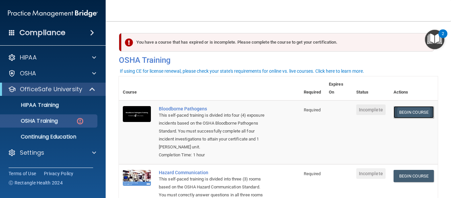
click at [413, 113] on link "Begin Course" at bounding box center [414, 112] width 40 height 12
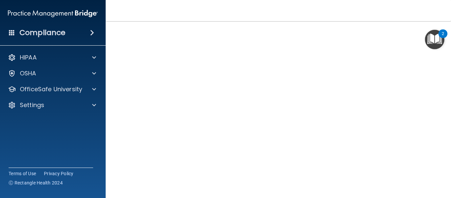
scroll to position [36, 0]
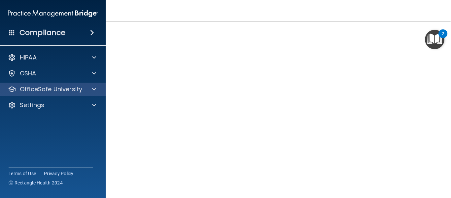
click at [95, 93] on div "OfficeSafe University" at bounding box center [53, 89] width 106 height 13
click at [88, 90] on div at bounding box center [93, 89] width 17 height 8
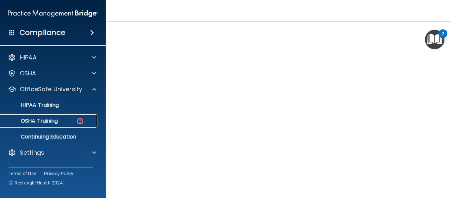
click at [81, 121] on img at bounding box center [80, 121] width 8 height 8
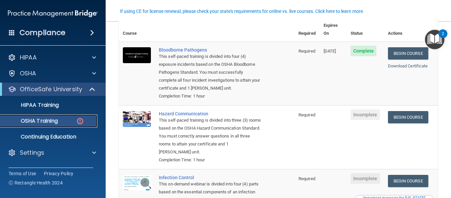
scroll to position [60, 0]
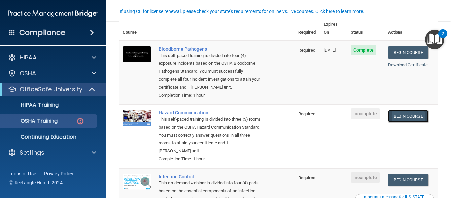
click at [403, 113] on link "Begin Course" at bounding box center [408, 116] width 40 height 12
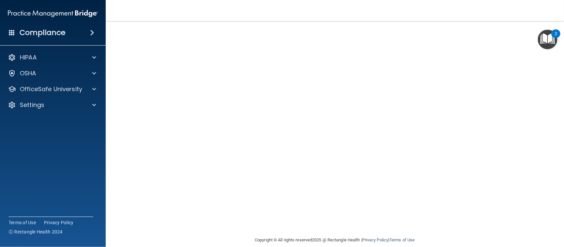
scroll to position [42, 0]
drag, startPoint x: 439, startPoint y: 1, endPoint x: 279, endPoint y: 10, distance: 159.8
click at [279, 10] on nav "Toggle navigation Jacinda Piroso White freesebengtson2@comcast.net Manage My En…" at bounding box center [335, 10] width 458 height 21
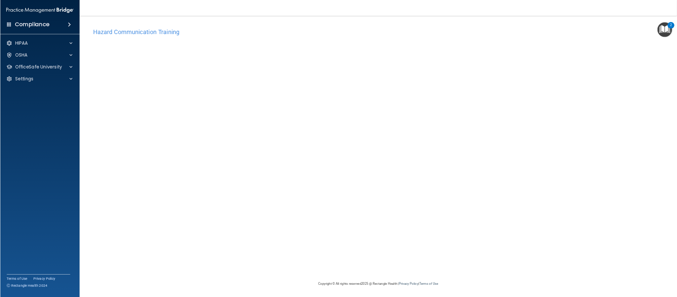
scroll to position [0, 0]
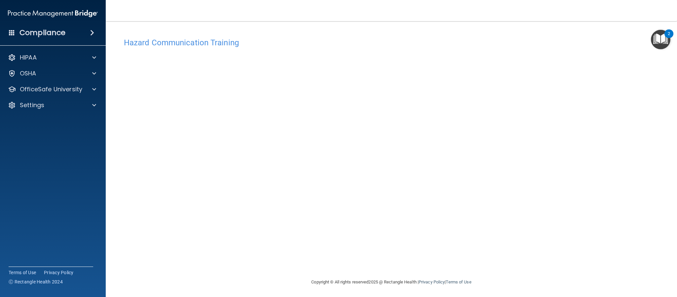
drag, startPoint x: 562, startPoint y: 2, endPoint x: 507, endPoint y: 200, distance: 206.0
click at [451, 198] on div "Hazard Communication Training This course doesn’t expire until . Are you sure y…" at bounding box center [391, 155] width 545 height 243
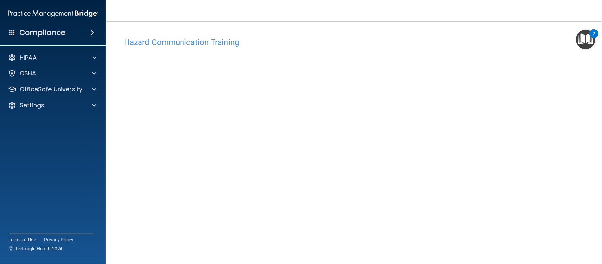
drag, startPoint x: 675, startPoint y: 1, endPoint x: 421, endPoint y: 29, distance: 255.2
click at [421, 29] on div "Hazard Communication Training This course doesn’t expire until . Are you sure y…" at bounding box center [353, 148] width 469 height 243
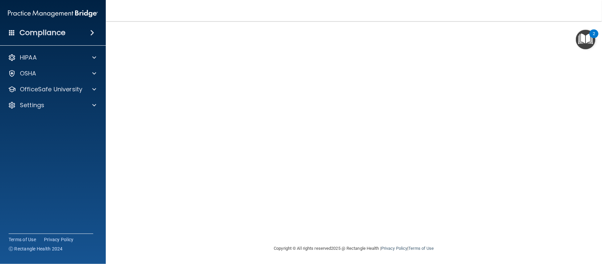
scroll to position [0, 0]
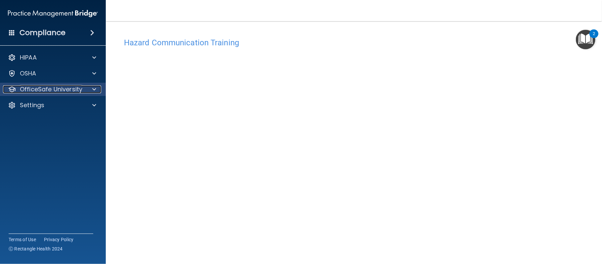
click at [73, 91] on p "OfficeSafe University" at bounding box center [51, 89] width 62 height 8
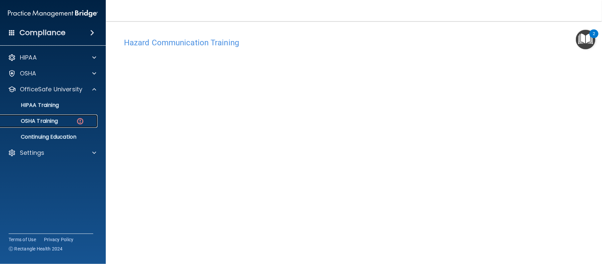
click at [77, 120] on img at bounding box center [80, 121] width 8 height 8
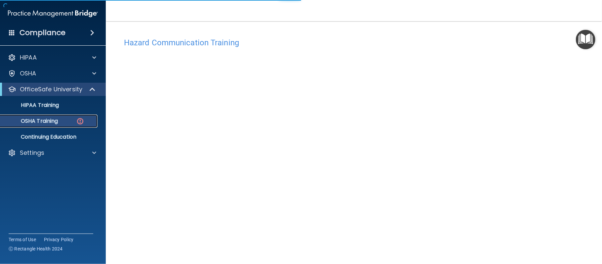
click at [77, 120] on img at bounding box center [80, 121] width 8 height 8
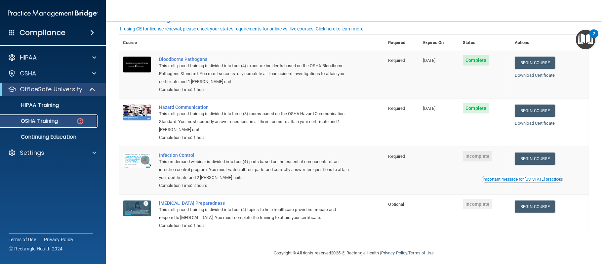
scroll to position [48, 0]
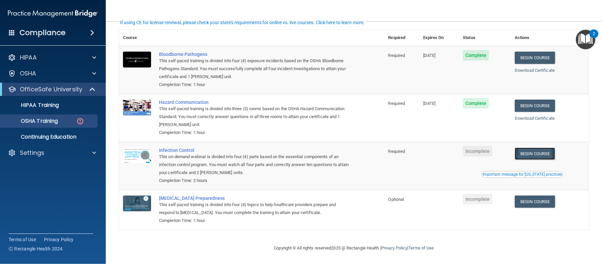
click at [451, 154] on link "Begin Course" at bounding box center [534, 153] width 40 height 12
click at [451, 148] on link "Begin Course" at bounding box center [534, 153] width 40 height 12
click at [451, 195] on link "Begin Course" at bounding box center [534, 201] width 40 height 12
click at [419, 159] on td at bounding box center [439, 166] width 40 height 48
click at [451, 153] on link "Begin Course" at bounding box center [534, 153] width 40 height 12
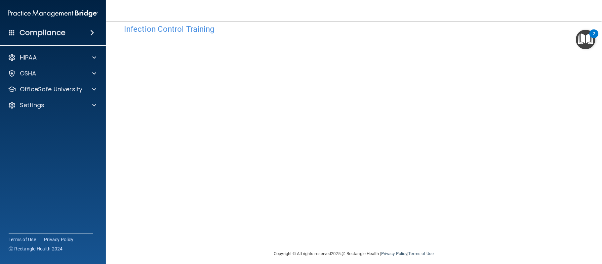
scroll to position [19, 0]
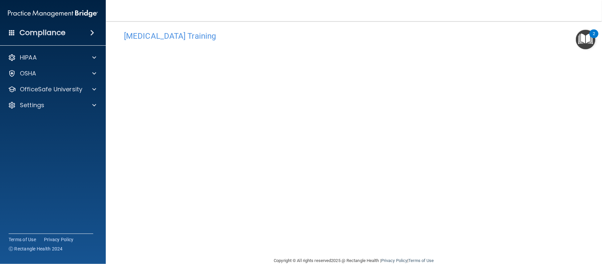
scroll to position [7, 0]
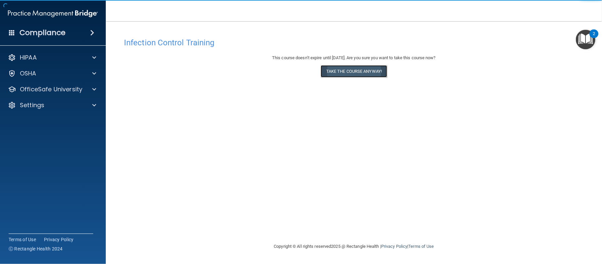
click at [367, 70] on button "Take the course anyway!" at bounding box center [353, 71] width 66 height 12
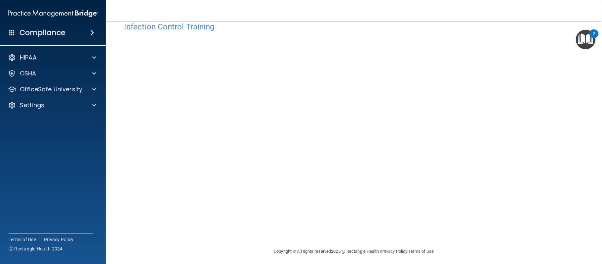
scroll to position [19, 0]
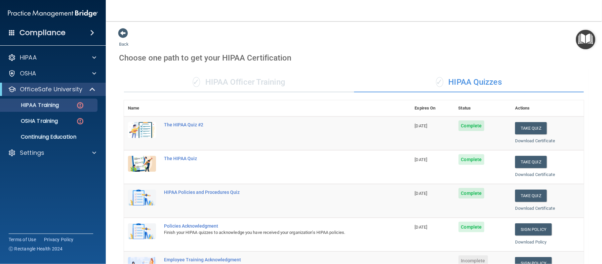
scroll to position [161, 0]
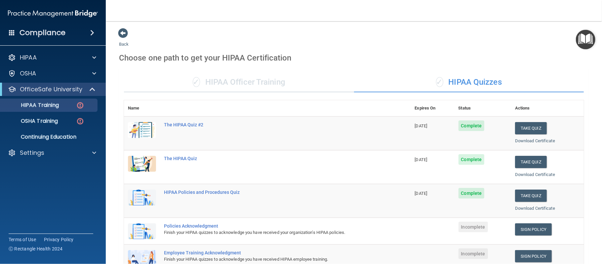
scroll to position [130, 0]
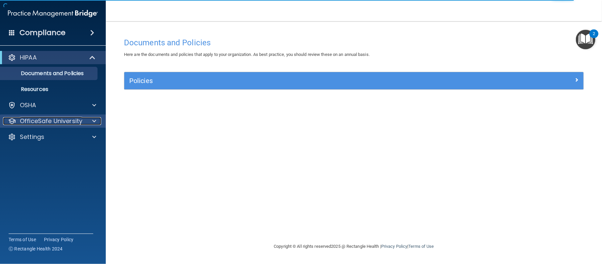
click at [92, 120] on span at bounding box center [94, 121] width 4 height 8
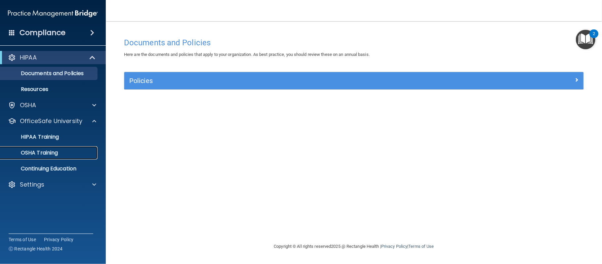
click at [57, 149] on p "OSHA Training" at bounding box center [31, 152] width 54 height 7
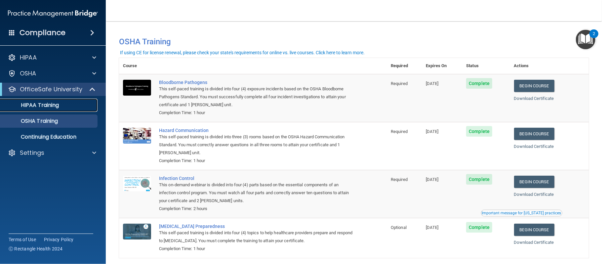
click at [51, 107] on p "HIPAA Training" at bounding box center [31, 105] width 55 height 7
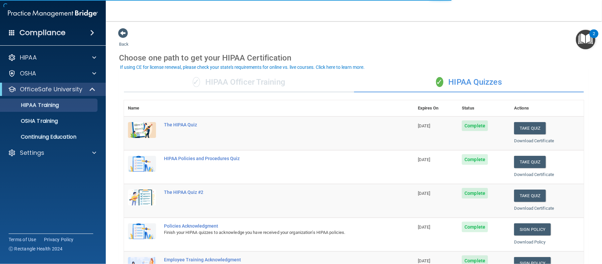
click at [562, 87] on div "✓ HIPAA Quizzes" at bounding box center [469, 82] width 230 height 20
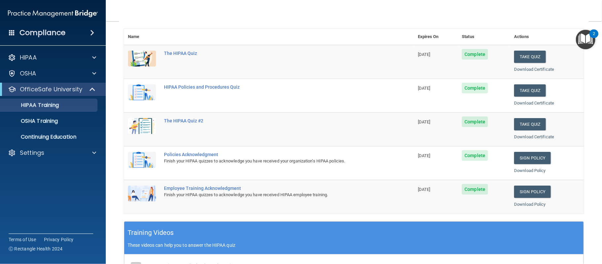
scroll to position [33, 0]
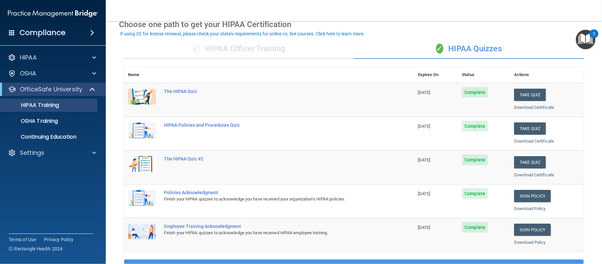
click at [75, 35] on div "Compliance" at bounding box center [53, 32] width 106 height 15
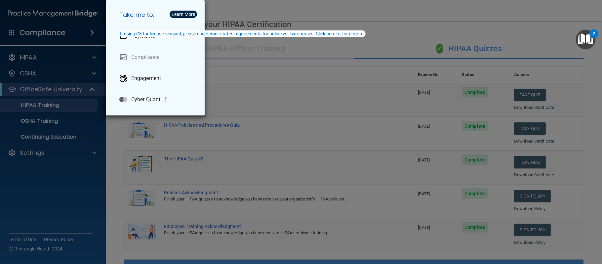
click at [141, 35] on div "If using CE for license renewal, please check your state's requirements for onl…" at bounding box center [242, 33] width 244 height 5
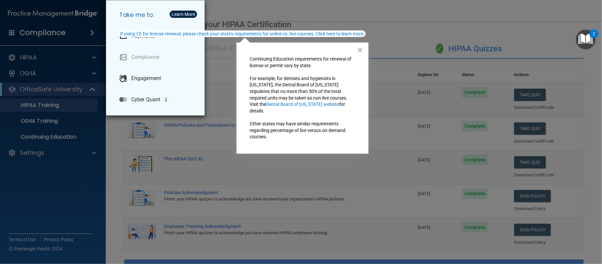
click at [91, 19] on div "Take me to: Payments Compliance Engagement Cyber Quant" at bounding box center [301, 132] width 602 height 264
